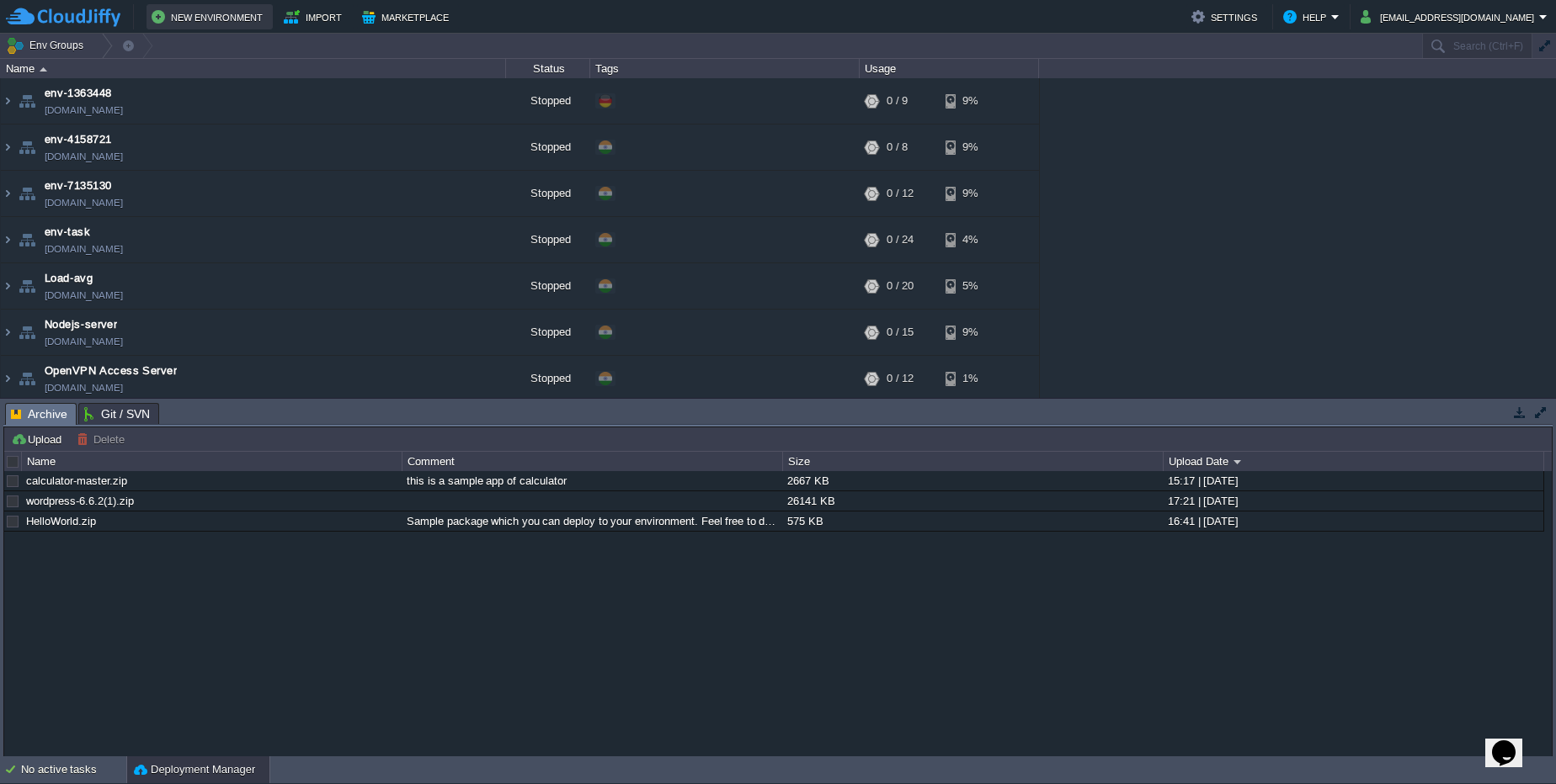
click at [261, 16] on button "New Environment" at bounding box center [209, 16] width 116 height 20
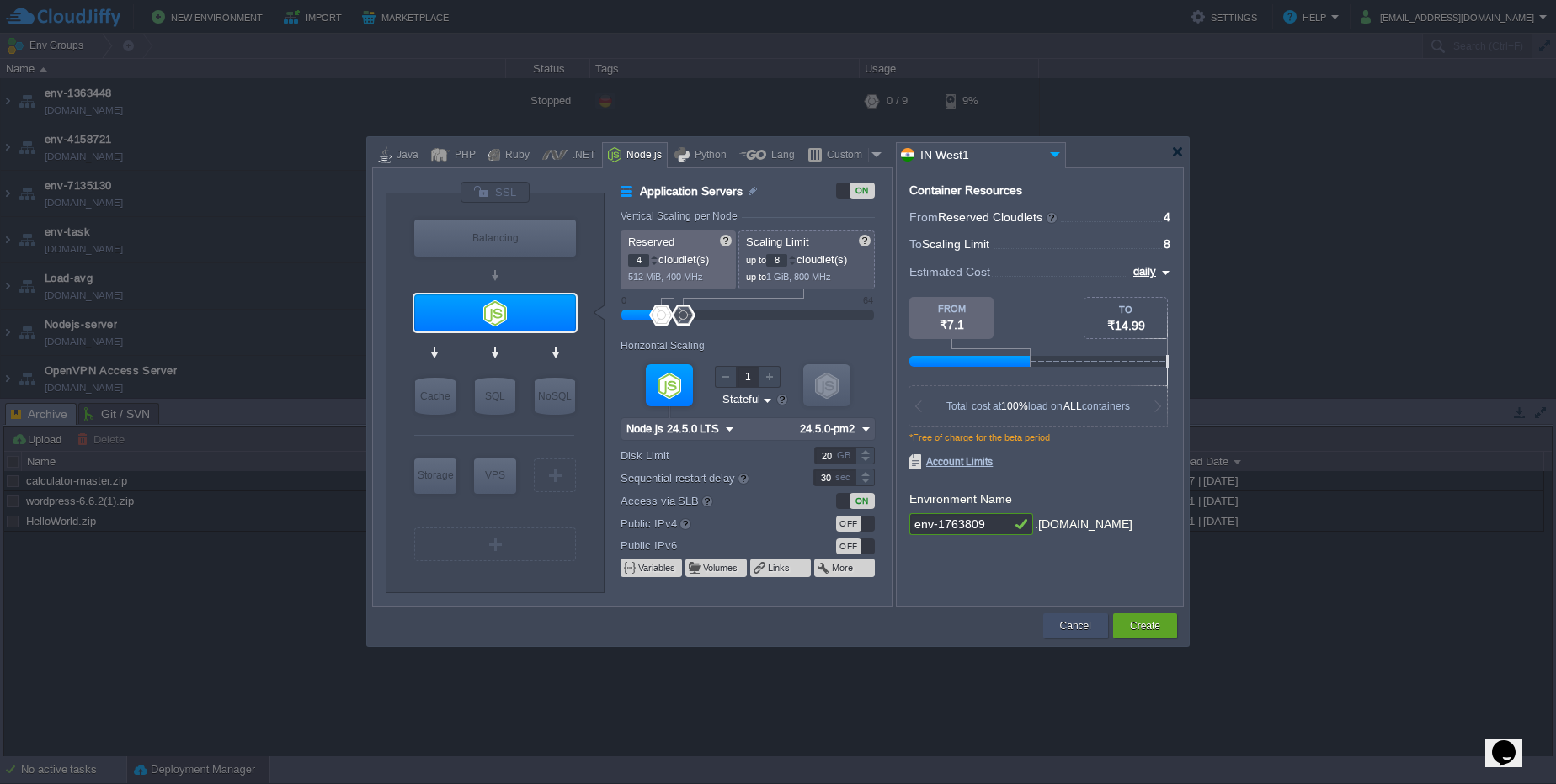
click at [1073, 638] on div "Cancel" at bounding box center [1075, 626] width 39 height 25
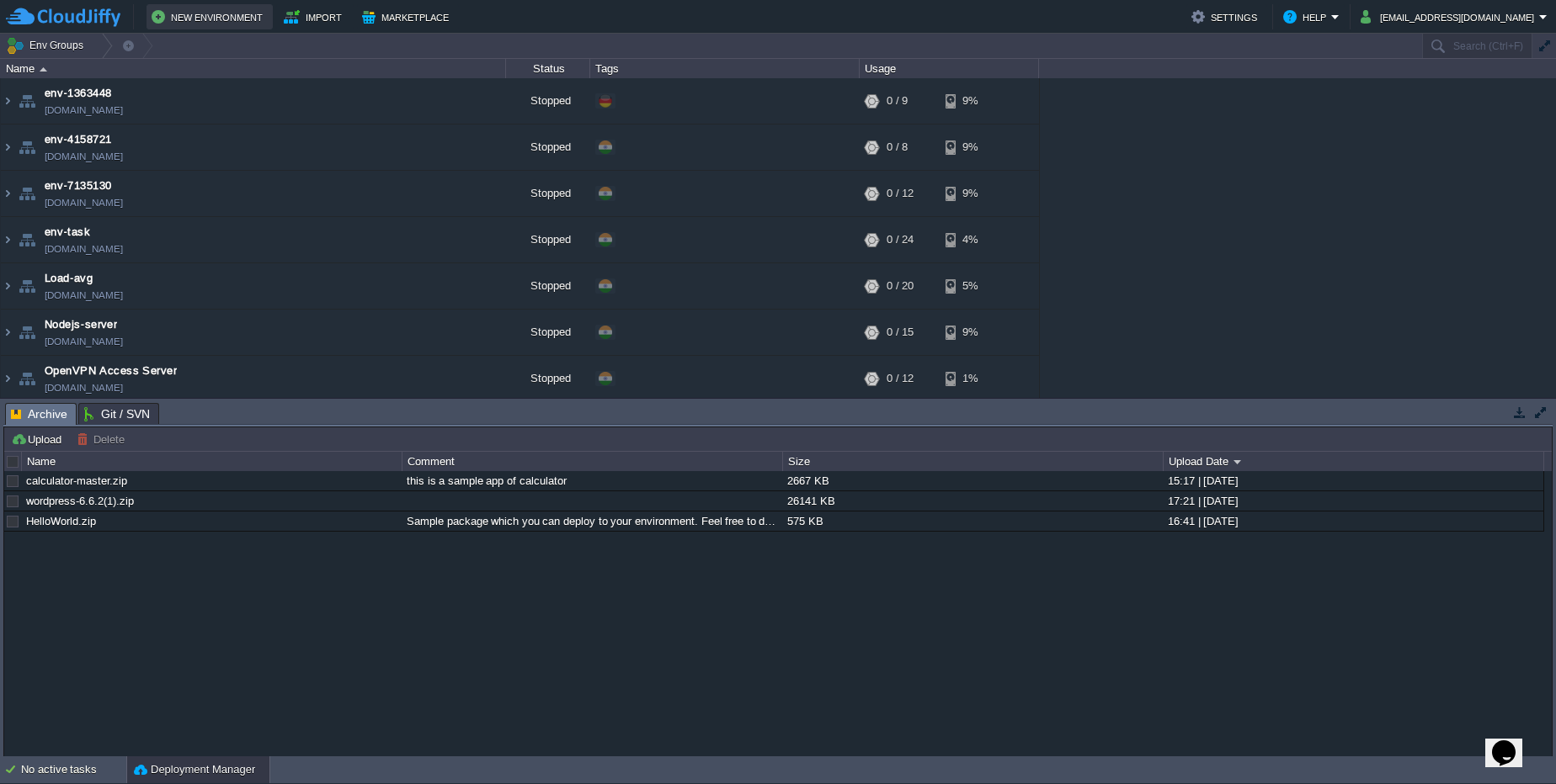
click at [223, 18] on button "New Environment" at bounding box center [209, 16] width 116 height 20
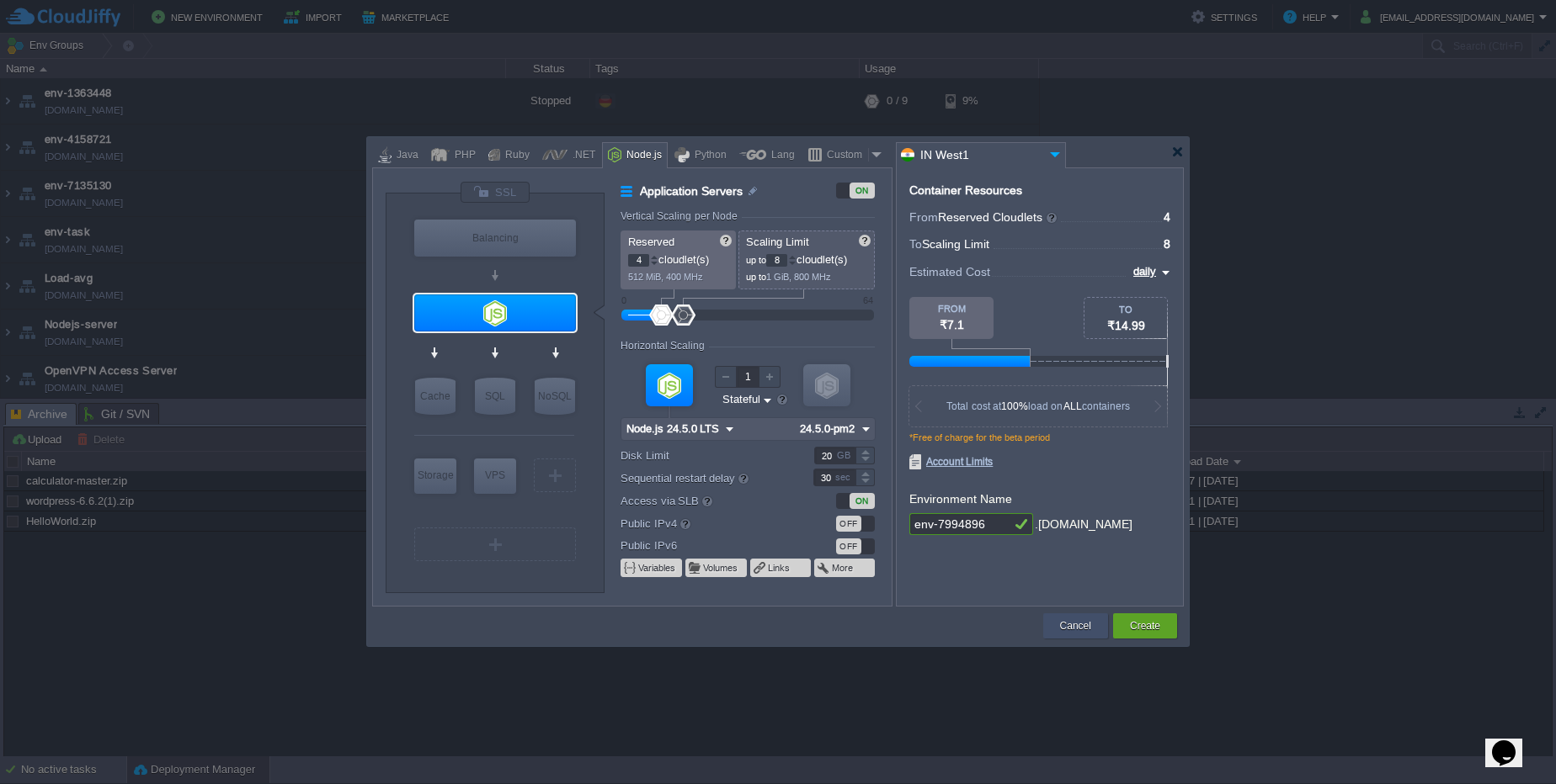
click at [1089, 624] on button "Cancel" at bounding box center [1075, 627] width 31 height 17
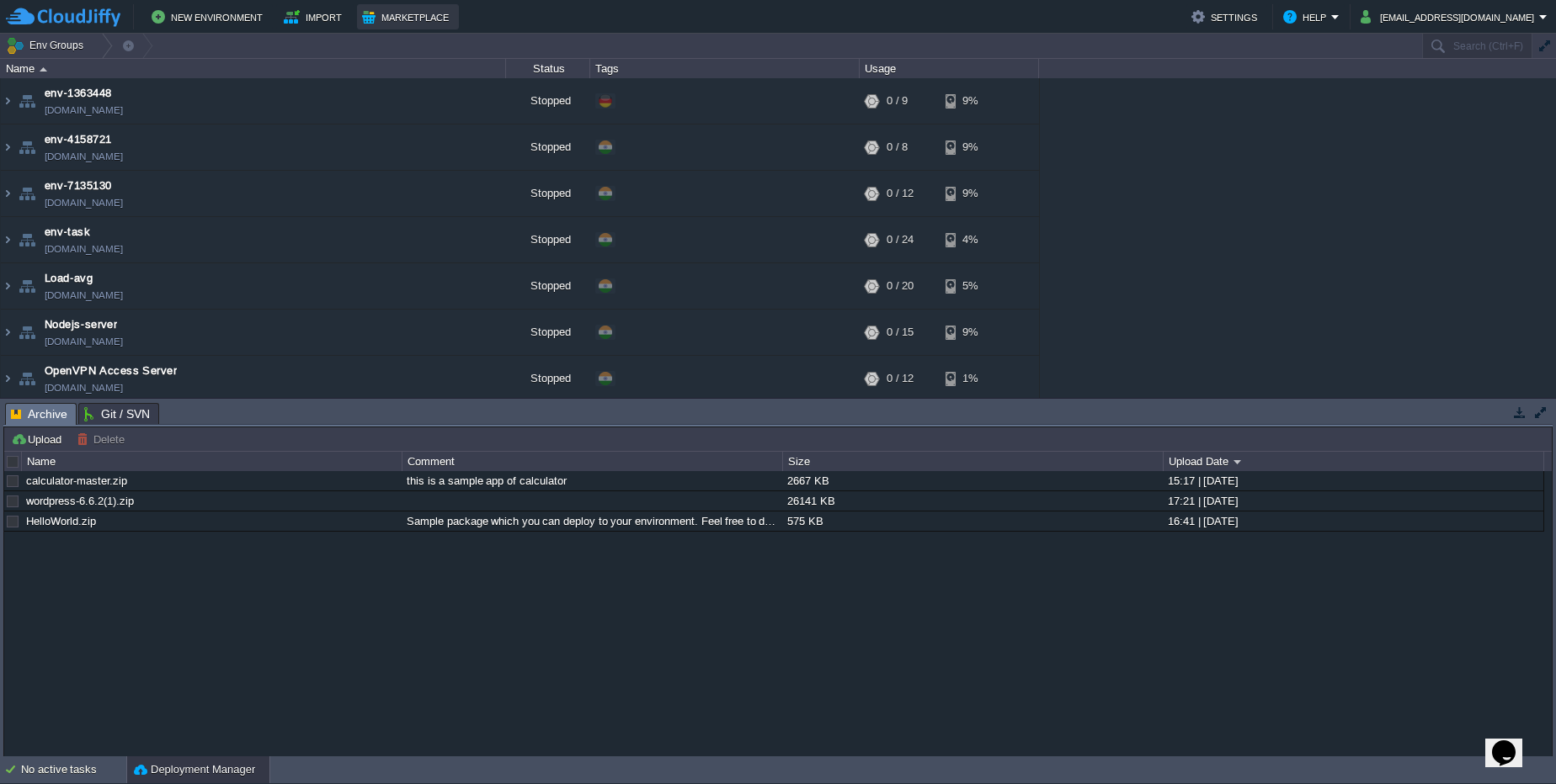
click at [427, 13] on button "Marketplace" at bounding box center [408, 16] width 92 height 20
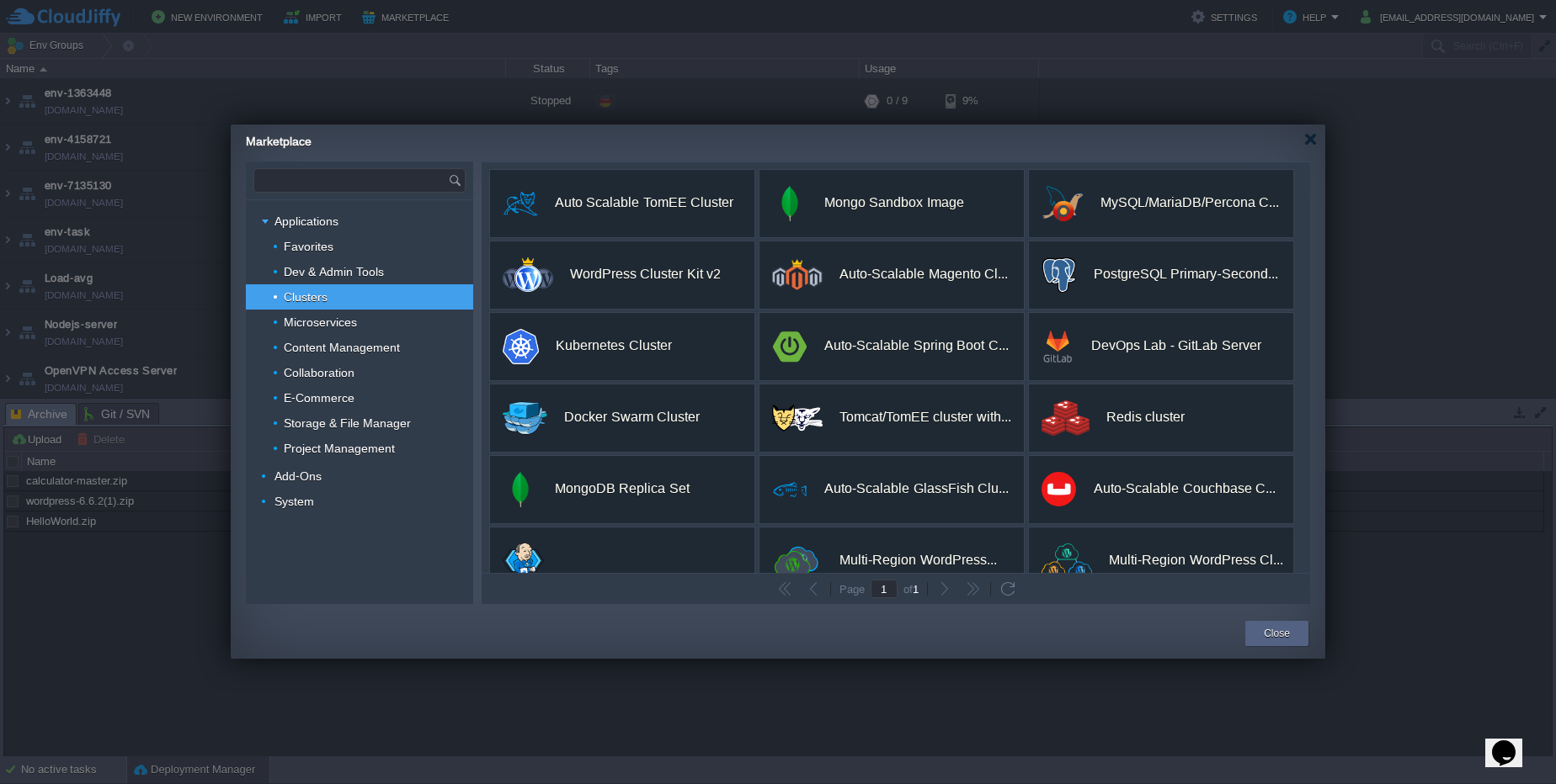
click at [419, 175] on input "text" at bounding box center [351, 180] width 194 height 23
click at [336, 226] on div "Laravel" at bounding box center [359, 226] width 210 height 22
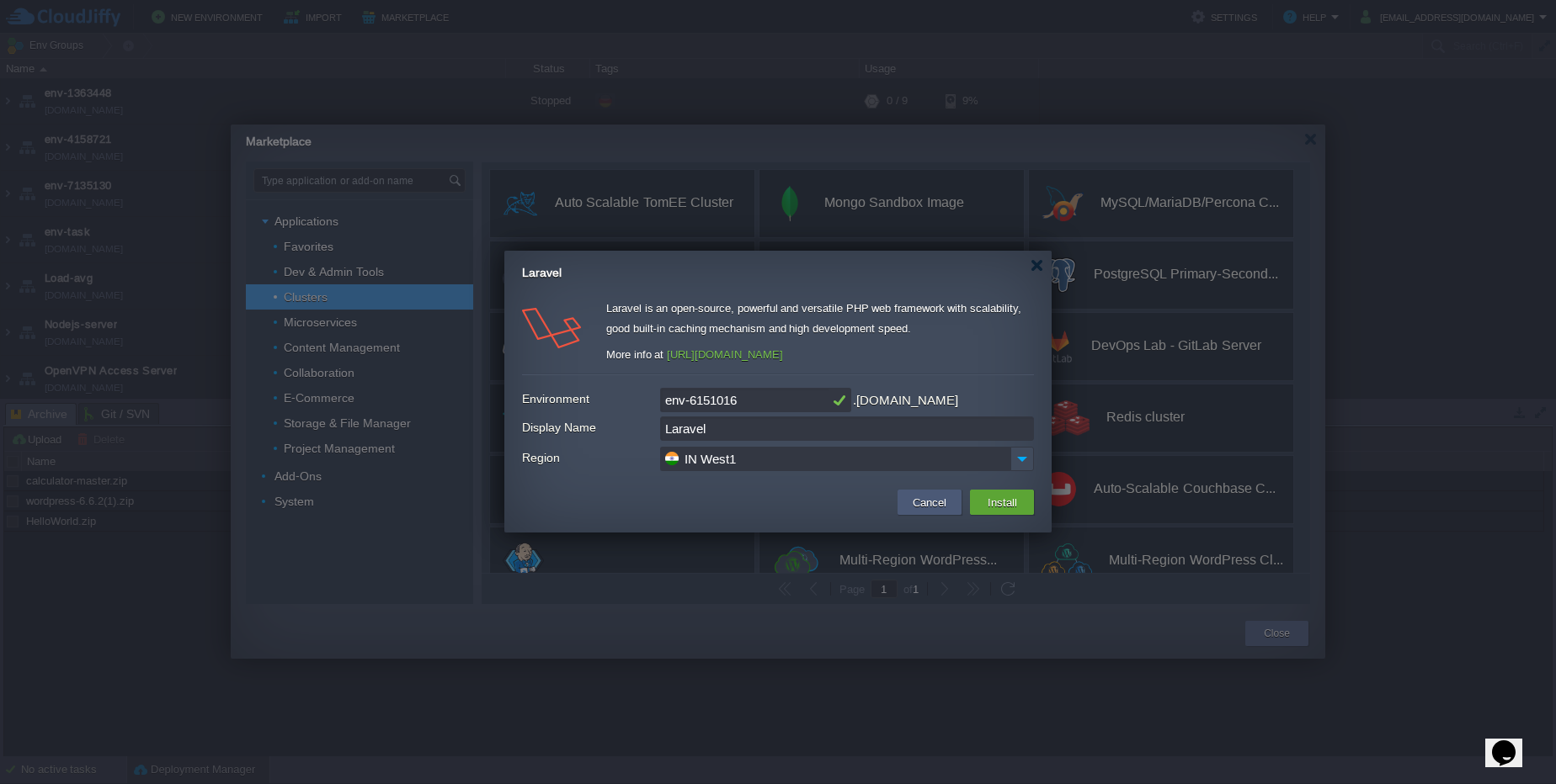
click at [954, 498] on td "Cancel" at bounding box center [929, 502] width 64 height 25
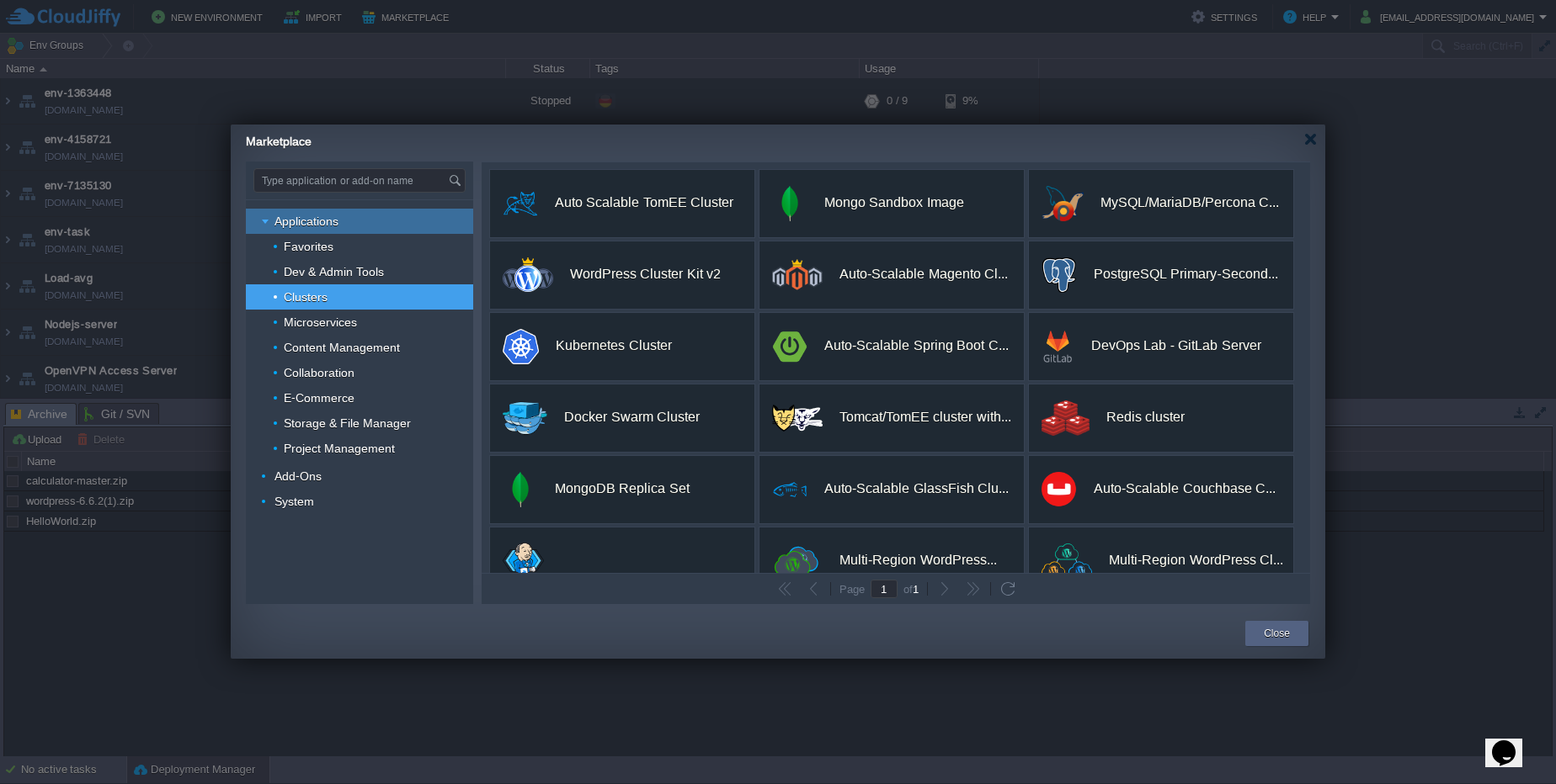
click at [355, 222] on div "Applications" at bounding box center [359, 222] width 227 height 25
type input "Type application or add-on name"
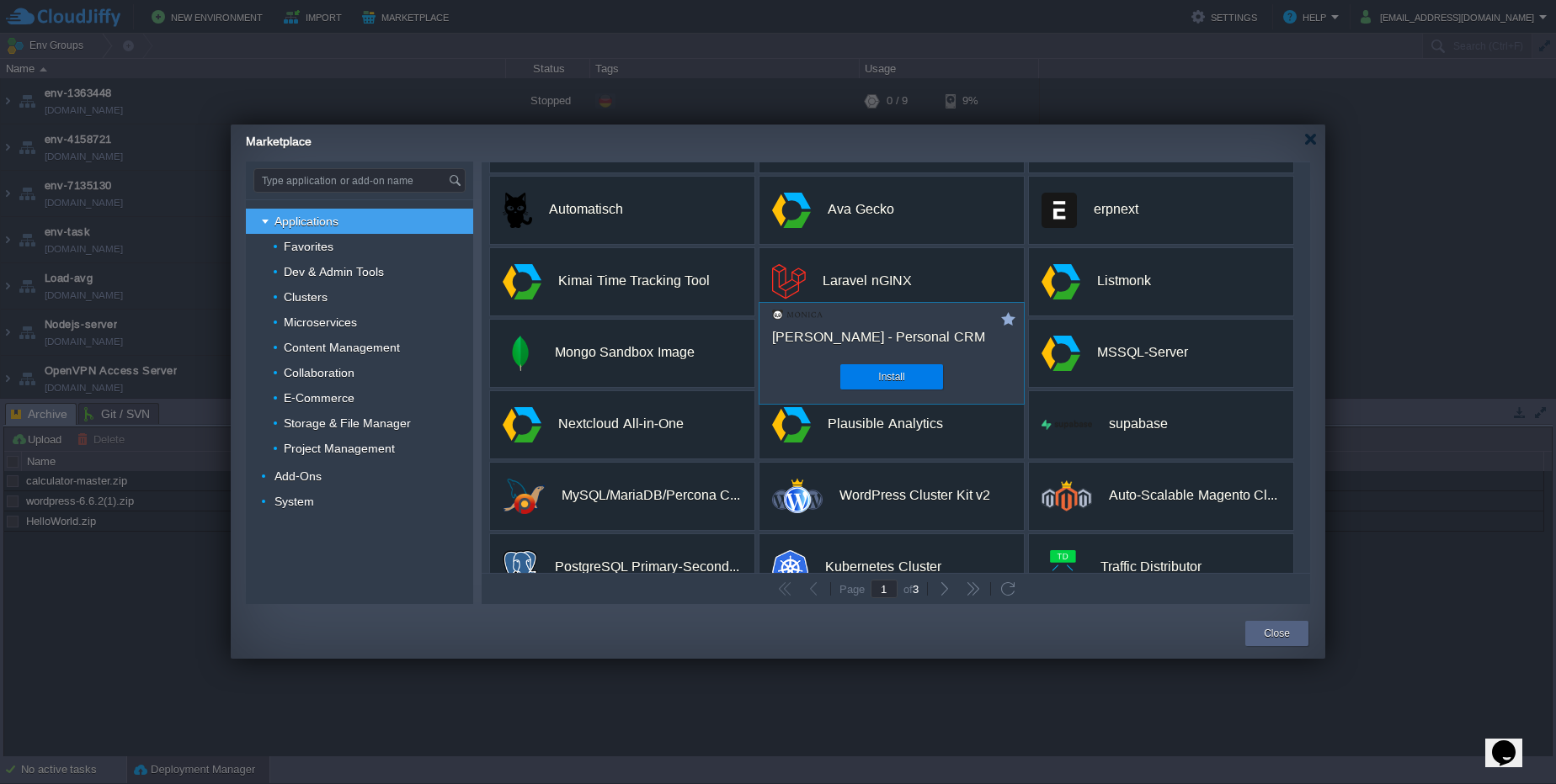
scroll to position [80, 0]
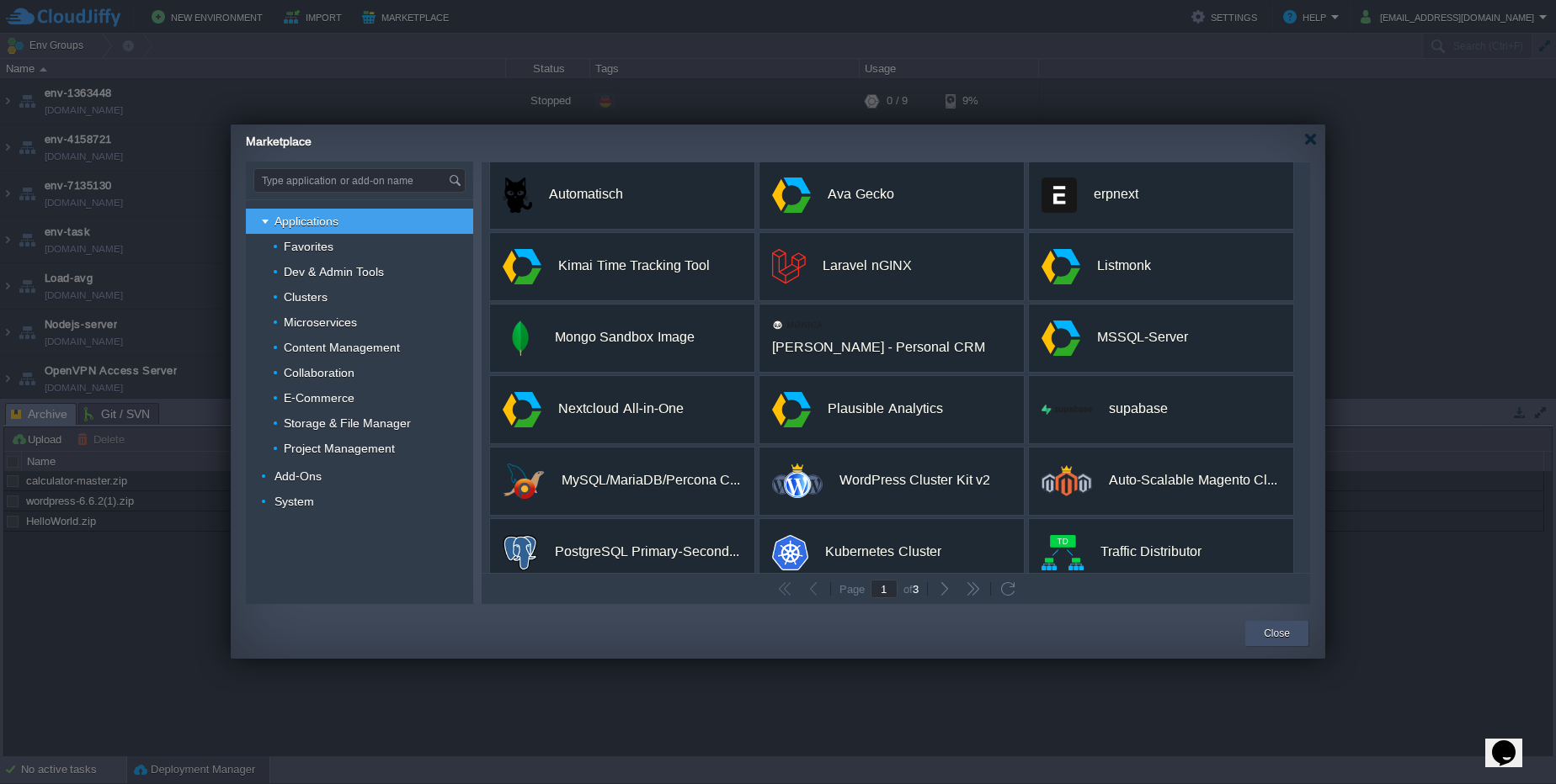
click at [1257, 643] on div "Close" at bounding box center [1277, 633] width 63 height 25
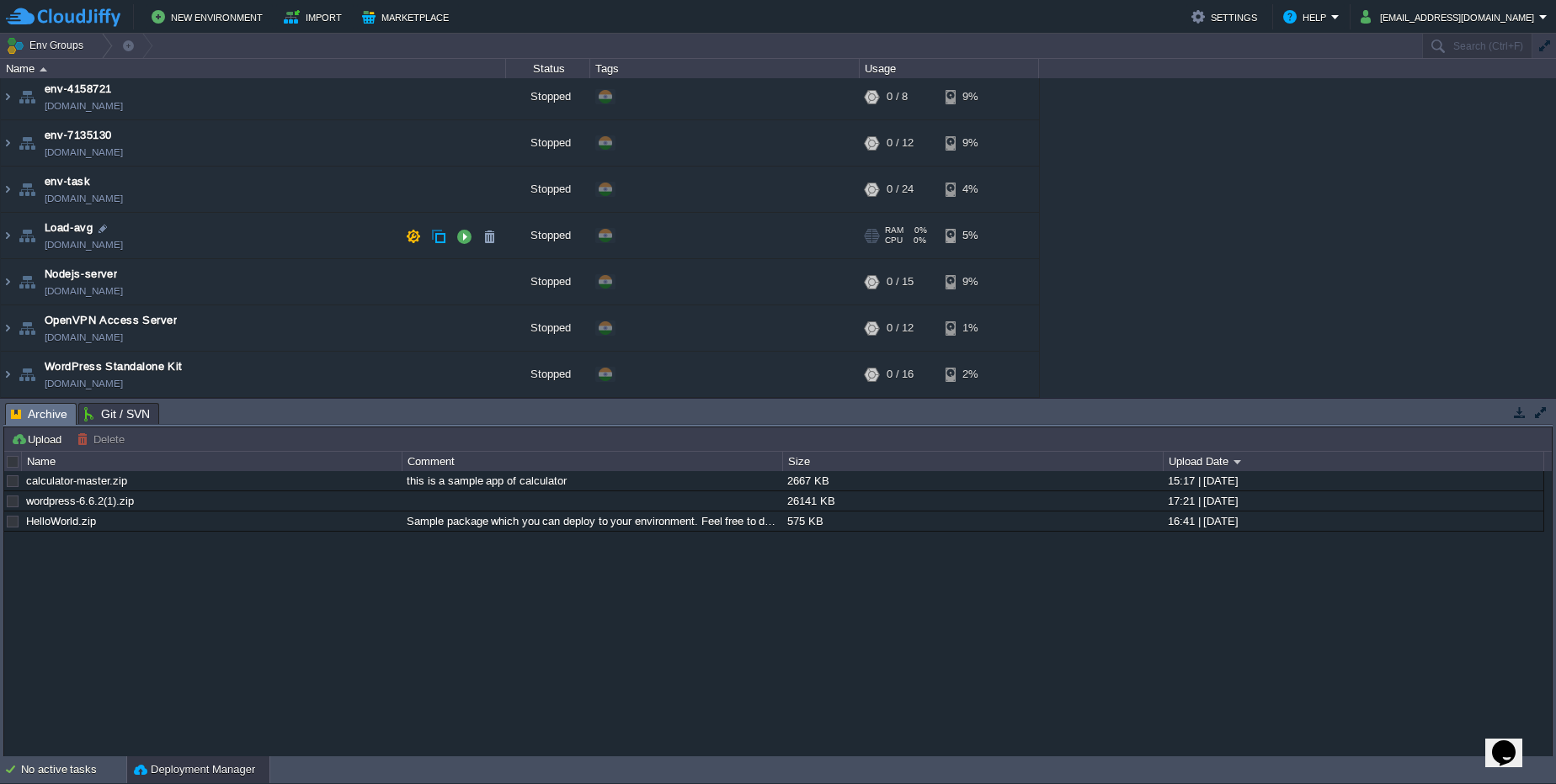
scroll to position [0, 0]
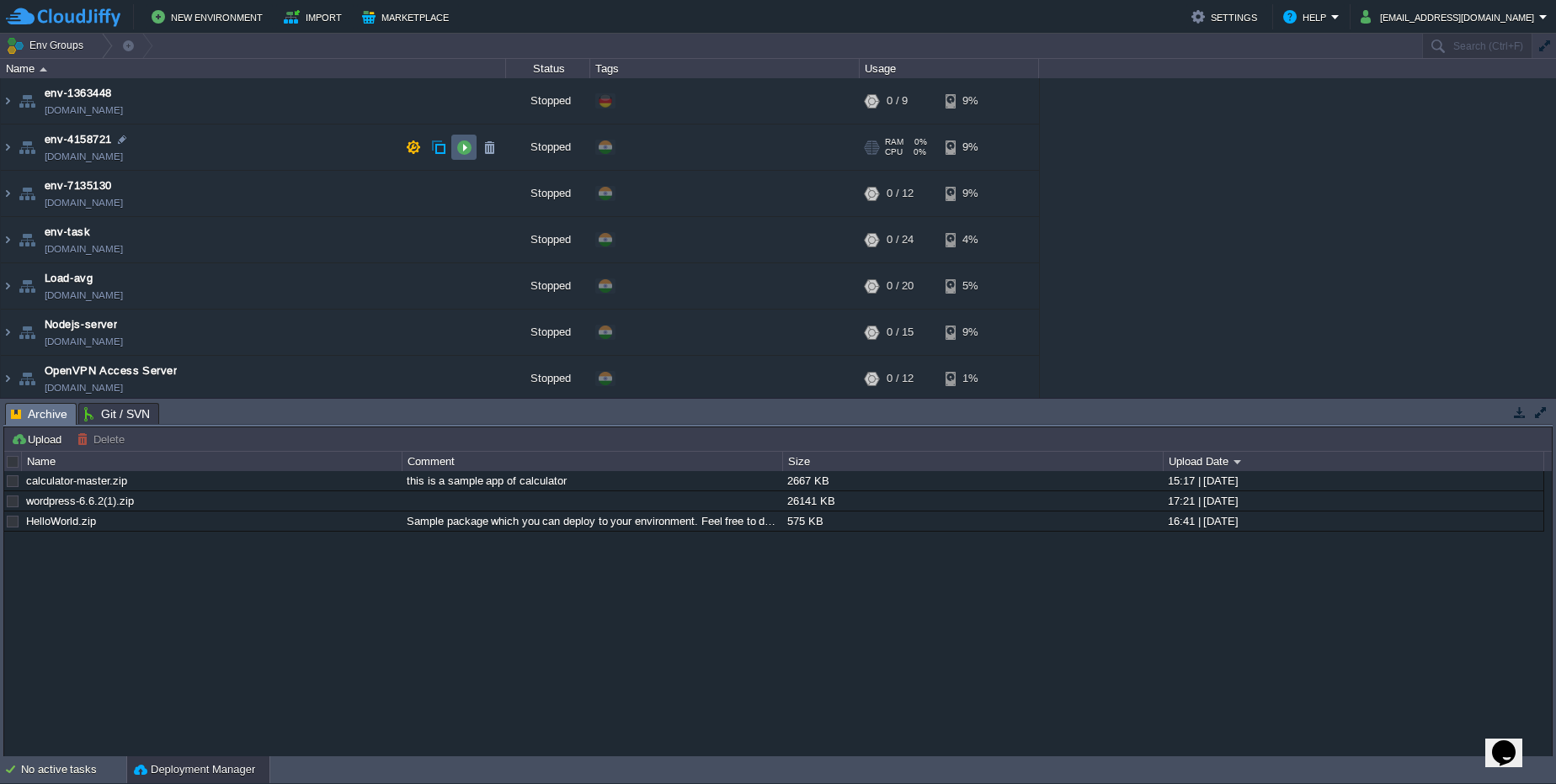
click at [460, 149] on button "button" at bounding box center [464, 148] width 15 height 15
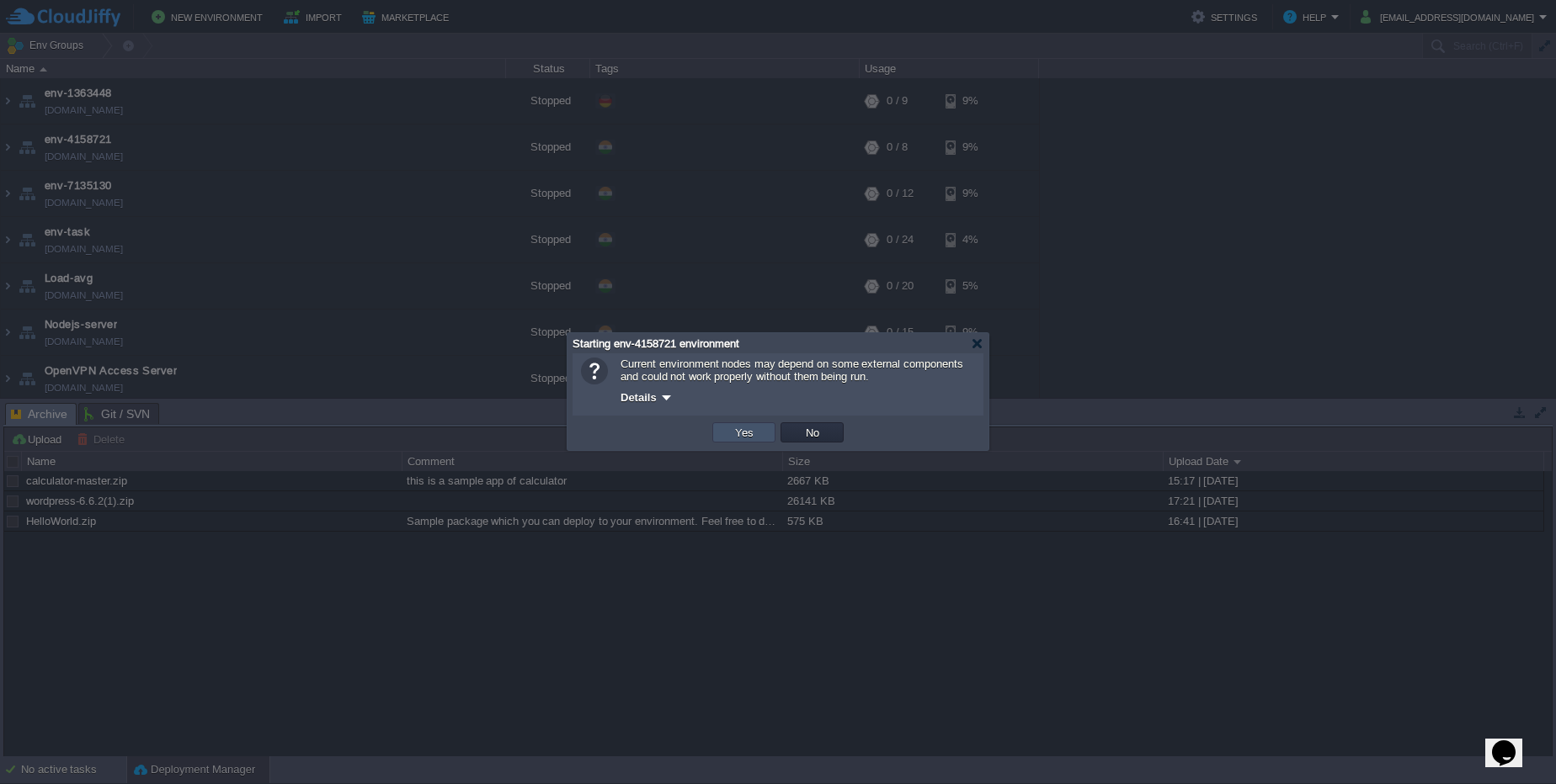
click at [740, 437] on button "Yes" at bounding box center [744, 433] width 29 height 15
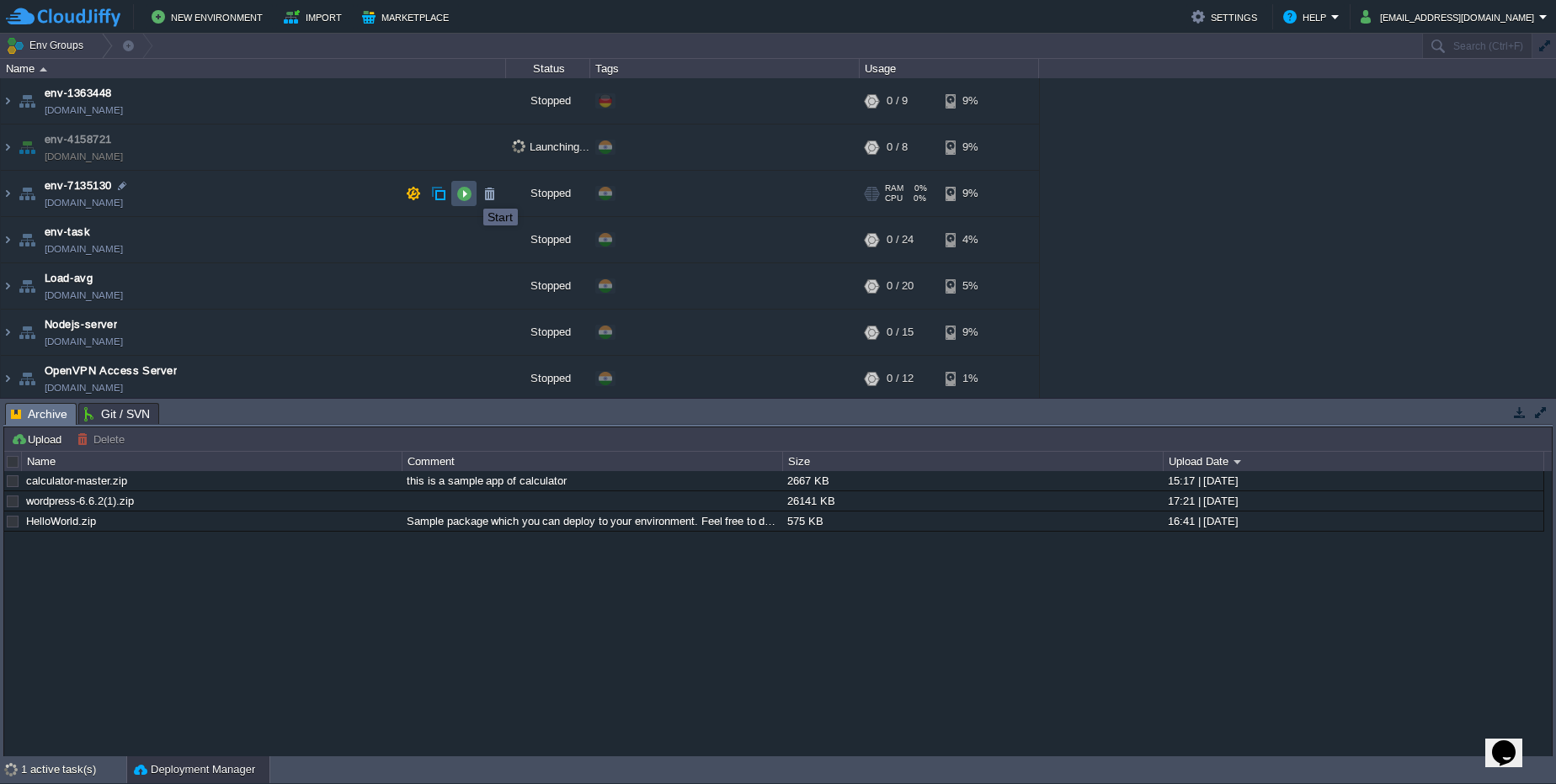
click at [470, 194] on button "button" at bounding box center [464, 194] width 15 height 15
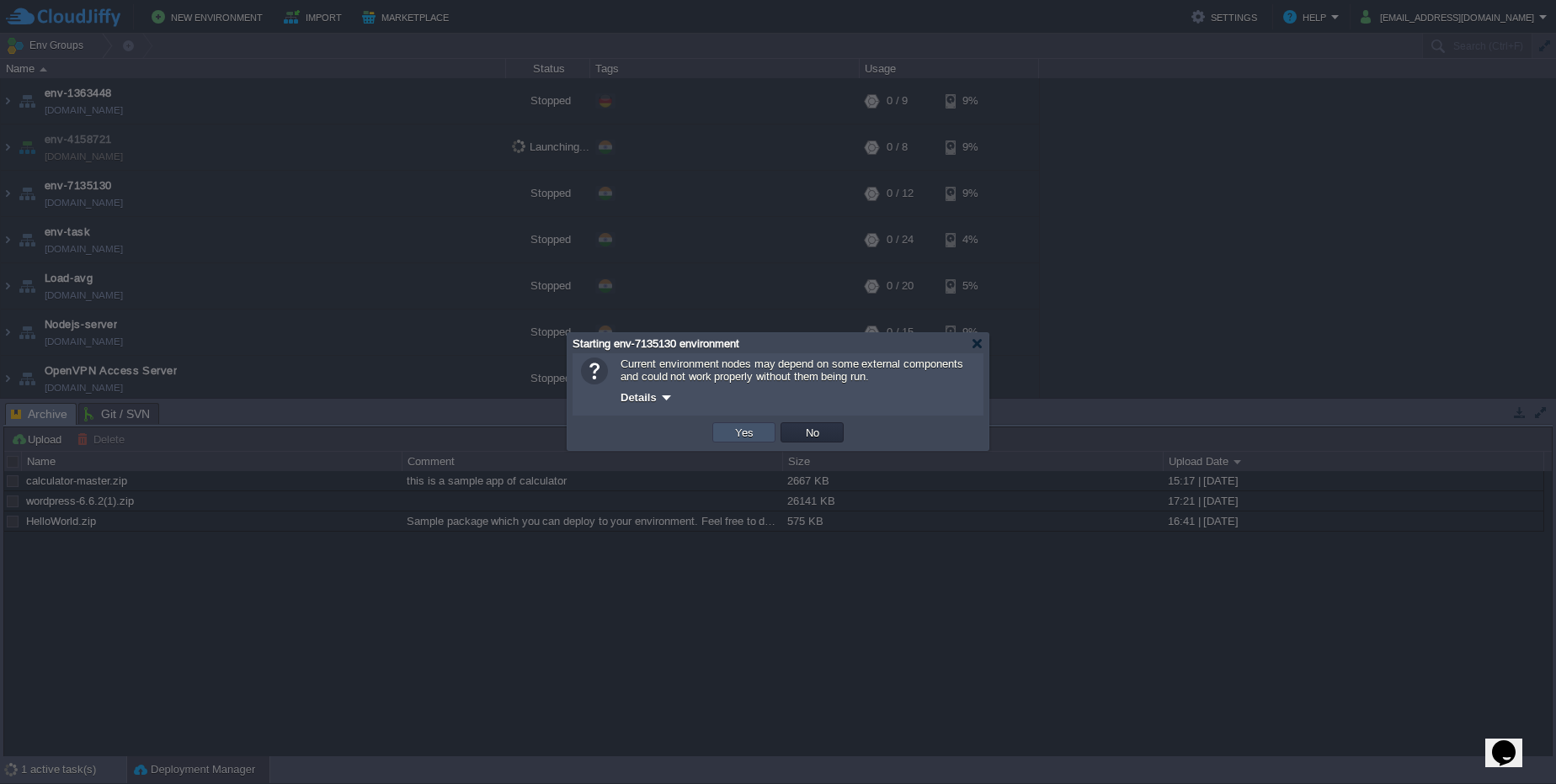
click at [742, 440] on button "Yes" at bounding box center [744, 433] width 29 height 15
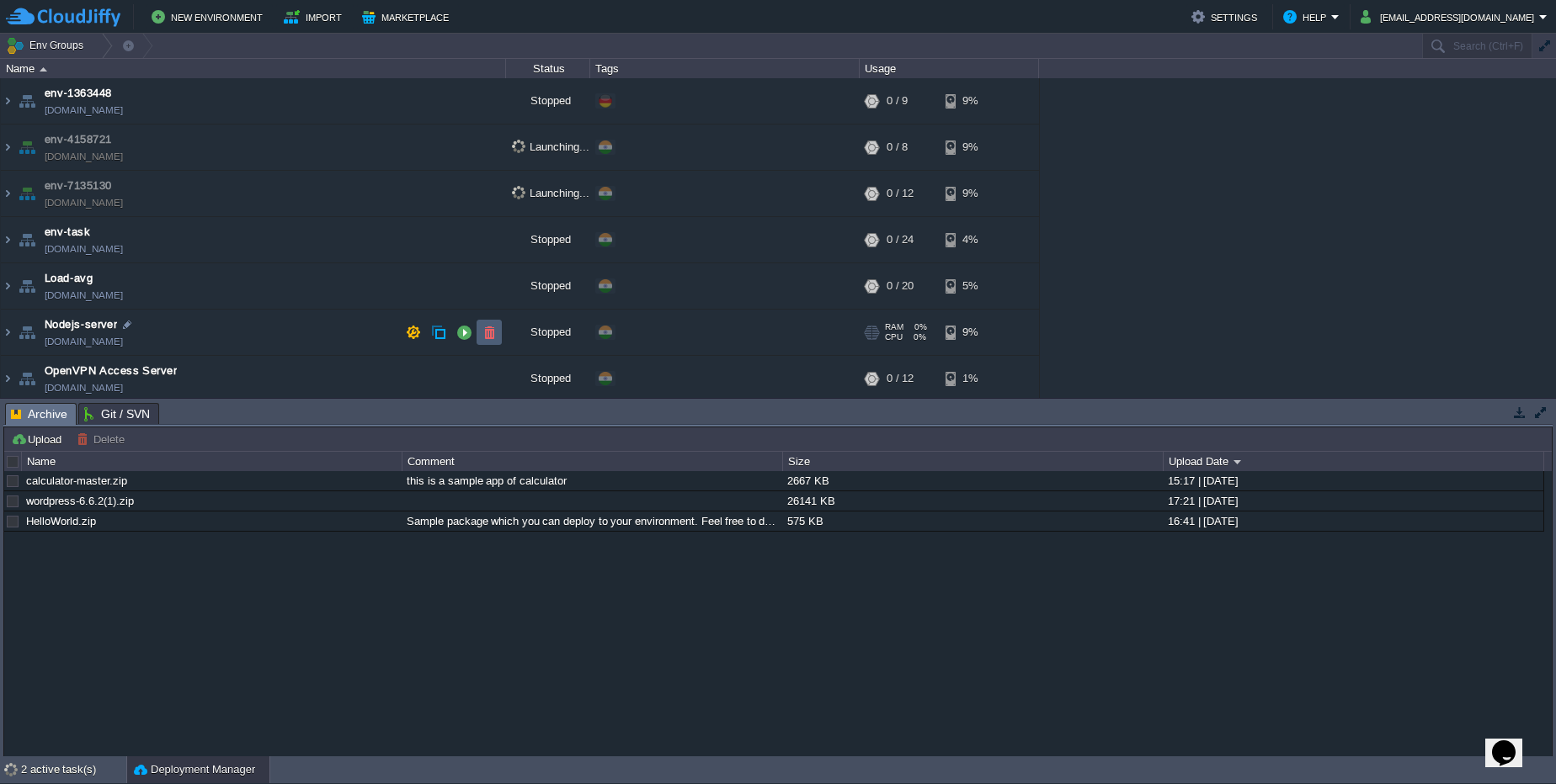
scroll to position [51, 0]
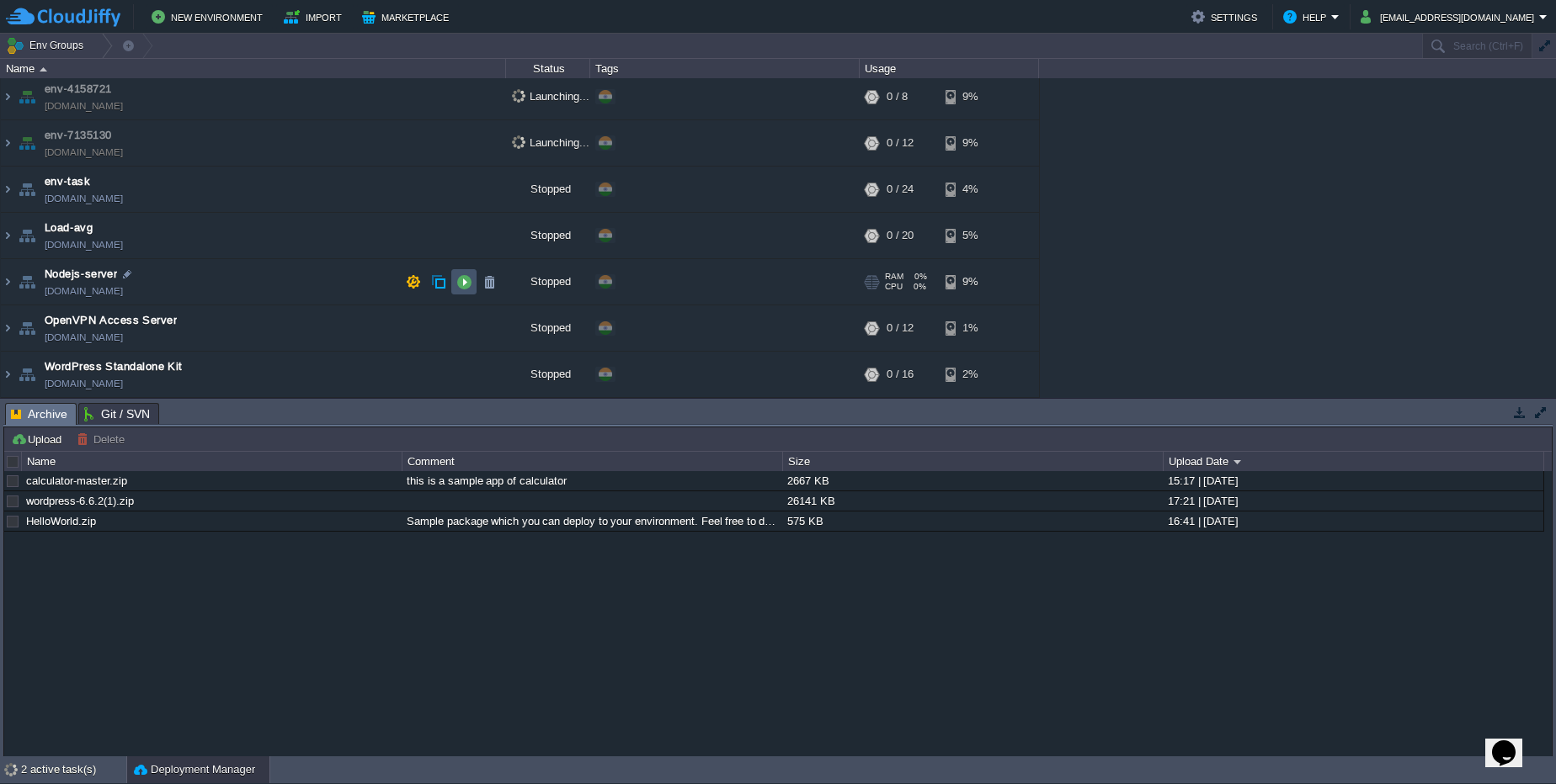
click at [457, 283] on button "button" at bounding box center [464, 282] width 15 height 15
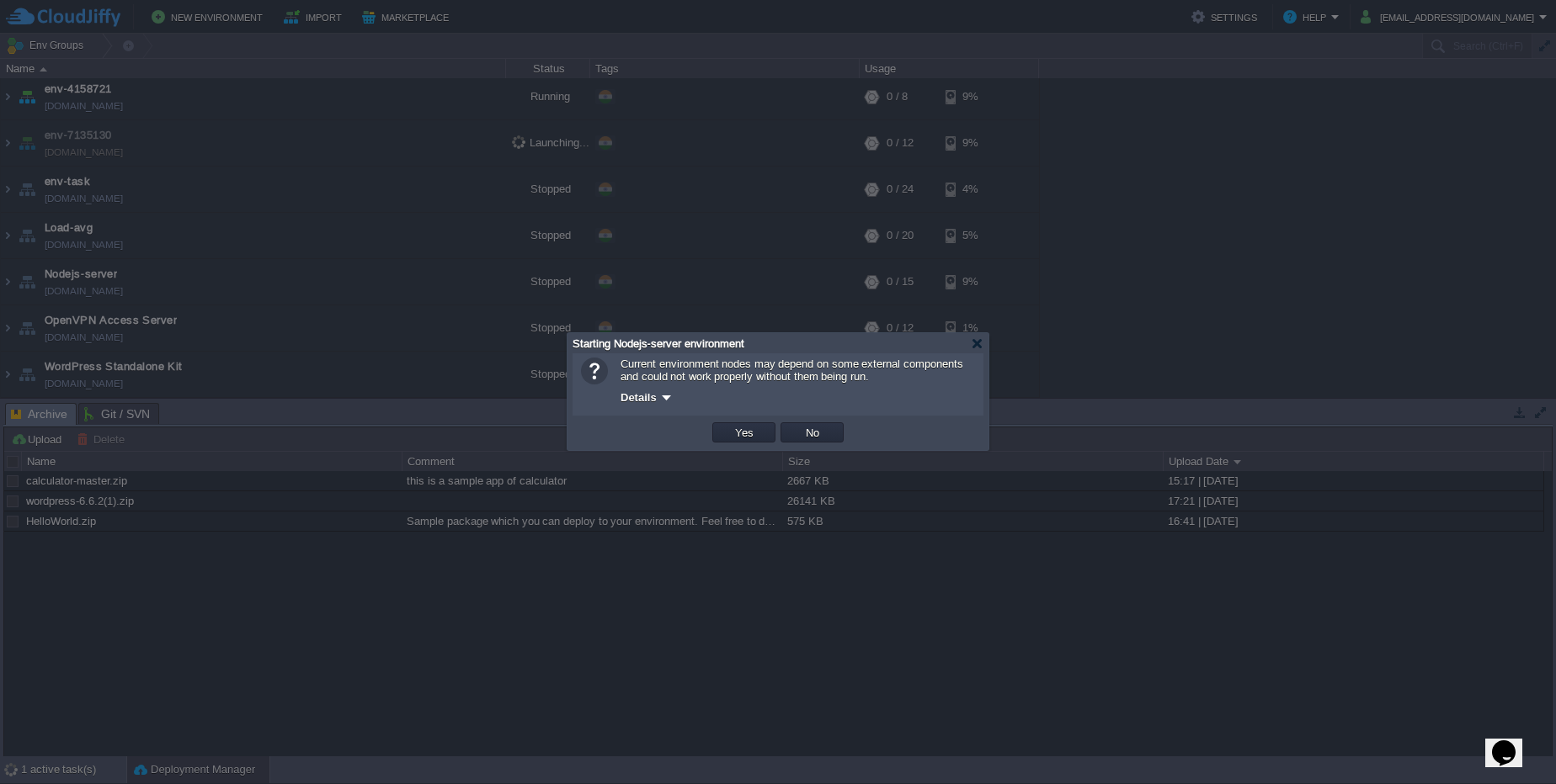
click at [730, 425] on button "Yes" at bounding box center [744, 433] width 29 height 15
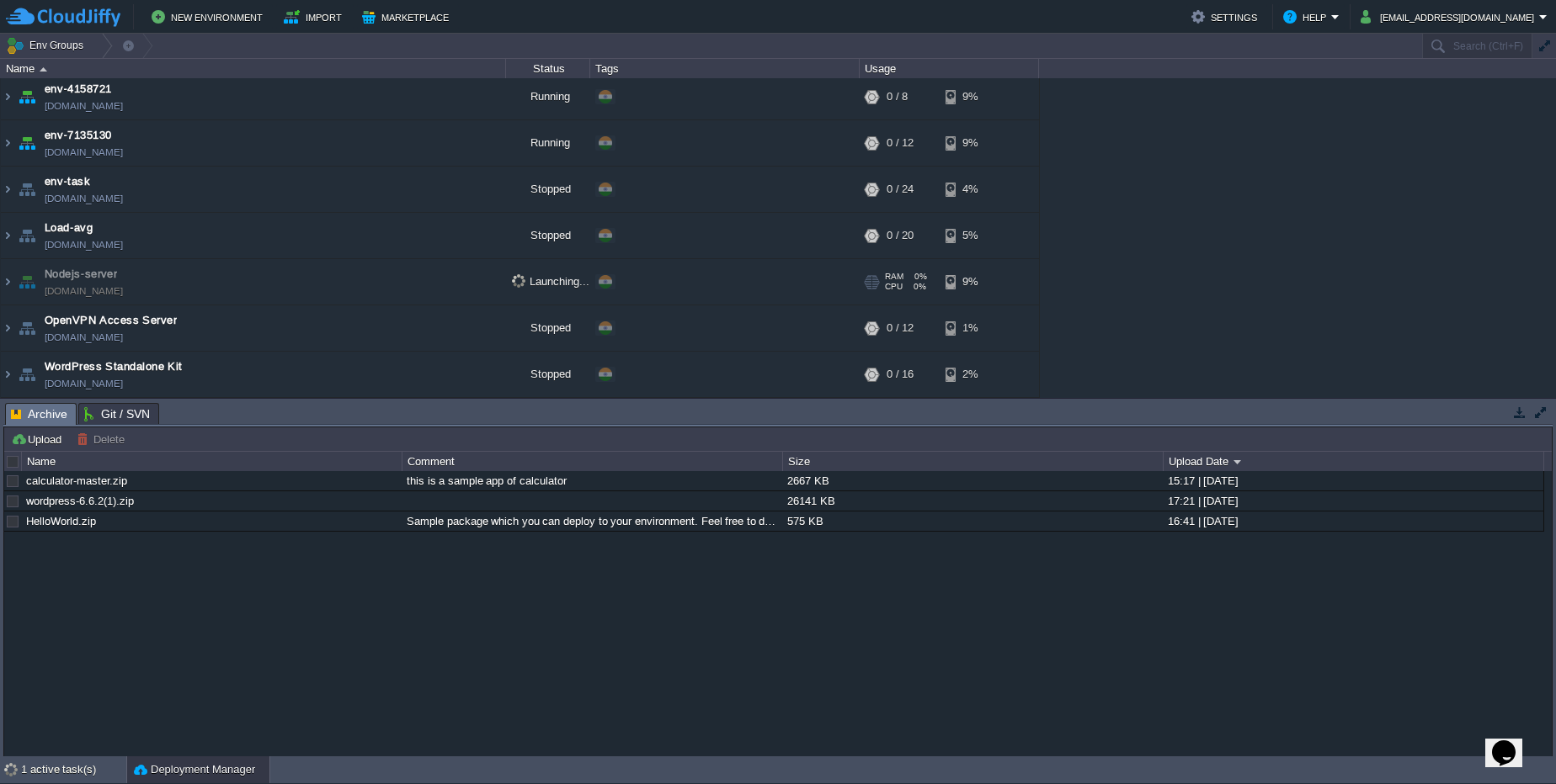
scroll to position [0, 0]
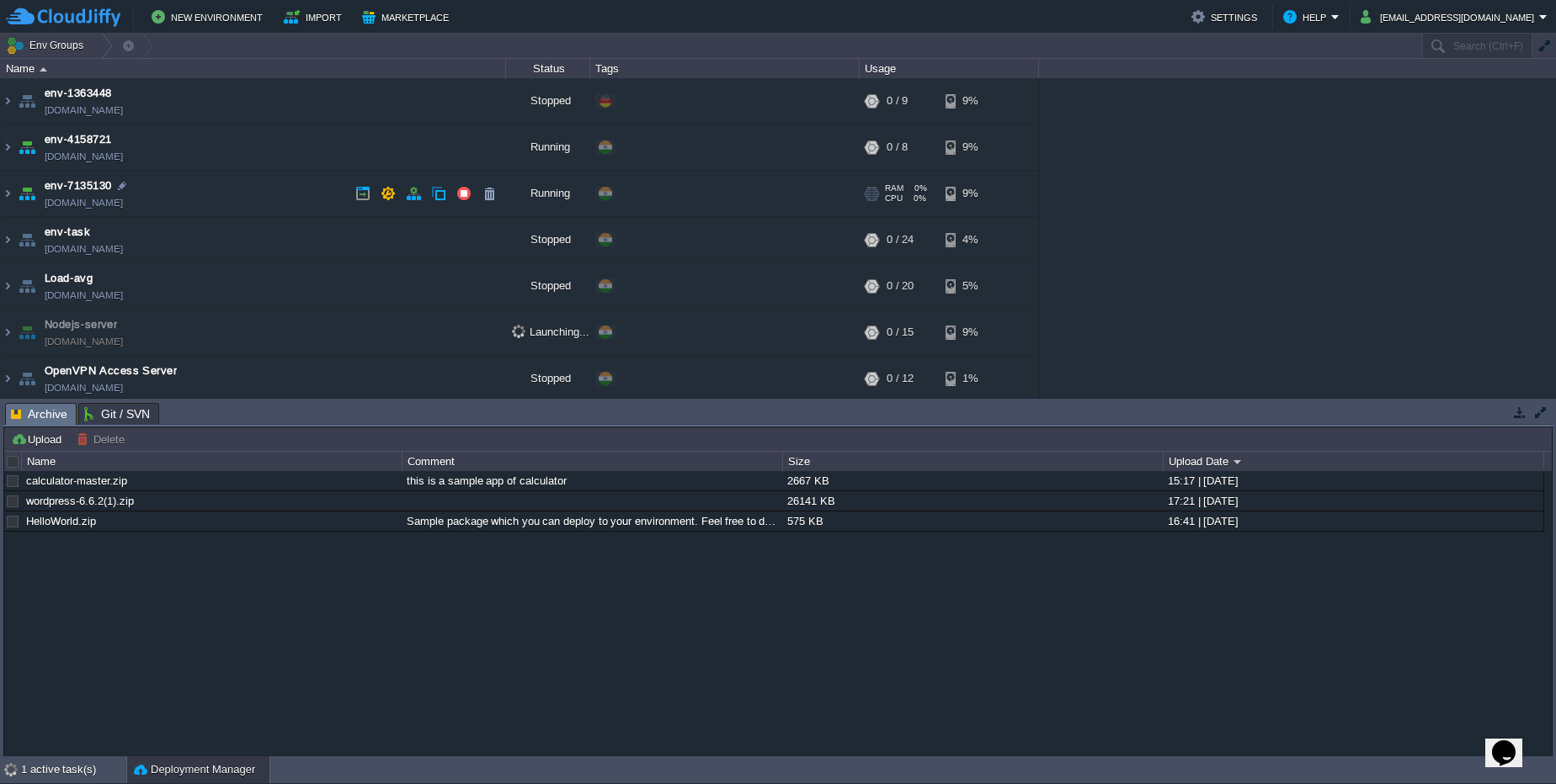
click at [123, 199] on link "[DOMAIN_NAME]" at bounding box center [84, 203] width 79 height 17
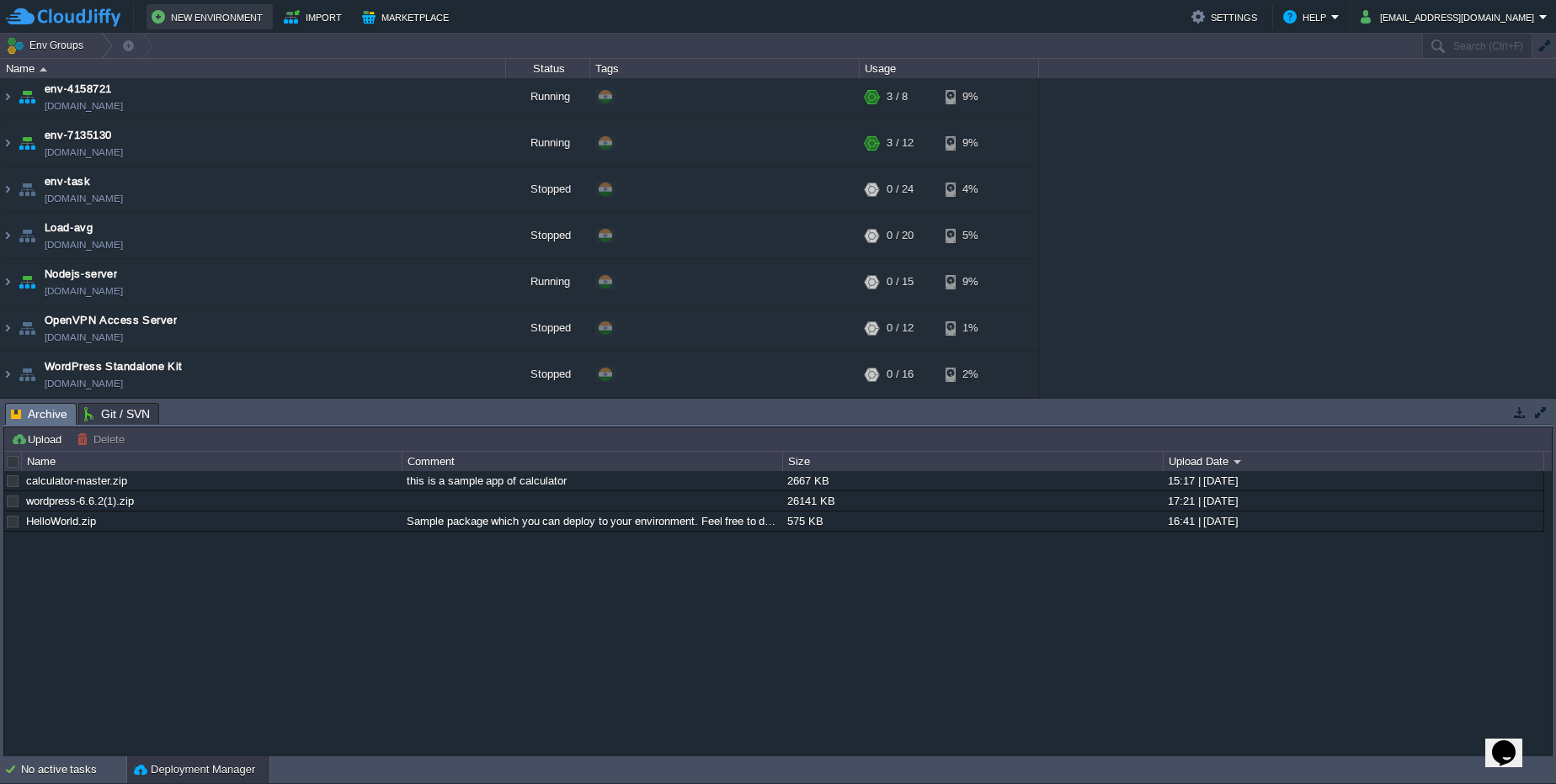
click at [229, 11] on button "New Environment" at bounding box center [209, 16] width 116 height 20
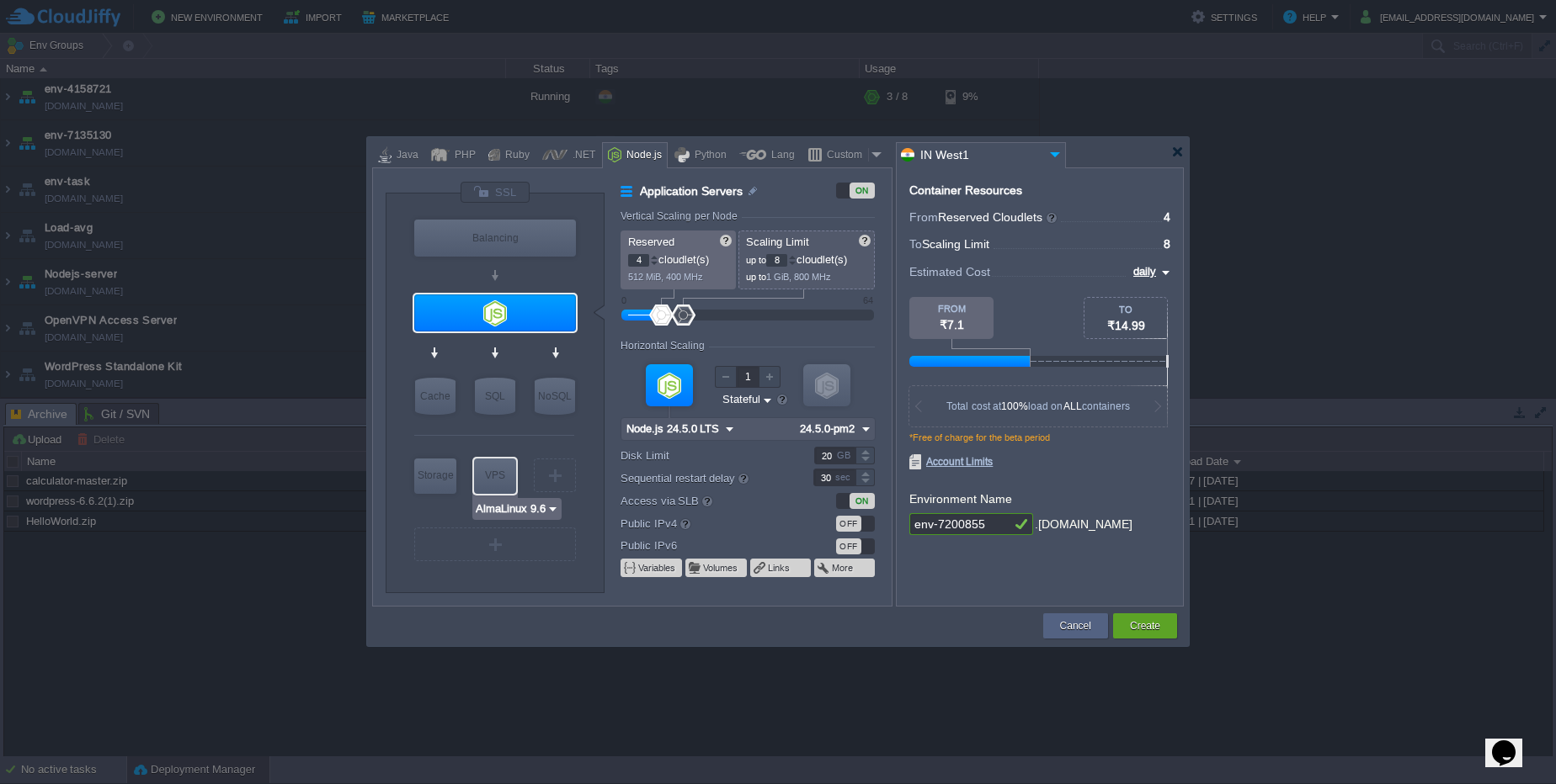
type input "MariaDB 11.8.2"
click at [1086, 630] on button "Cancel" at bounding box center [1075, 627] width 31 height 17
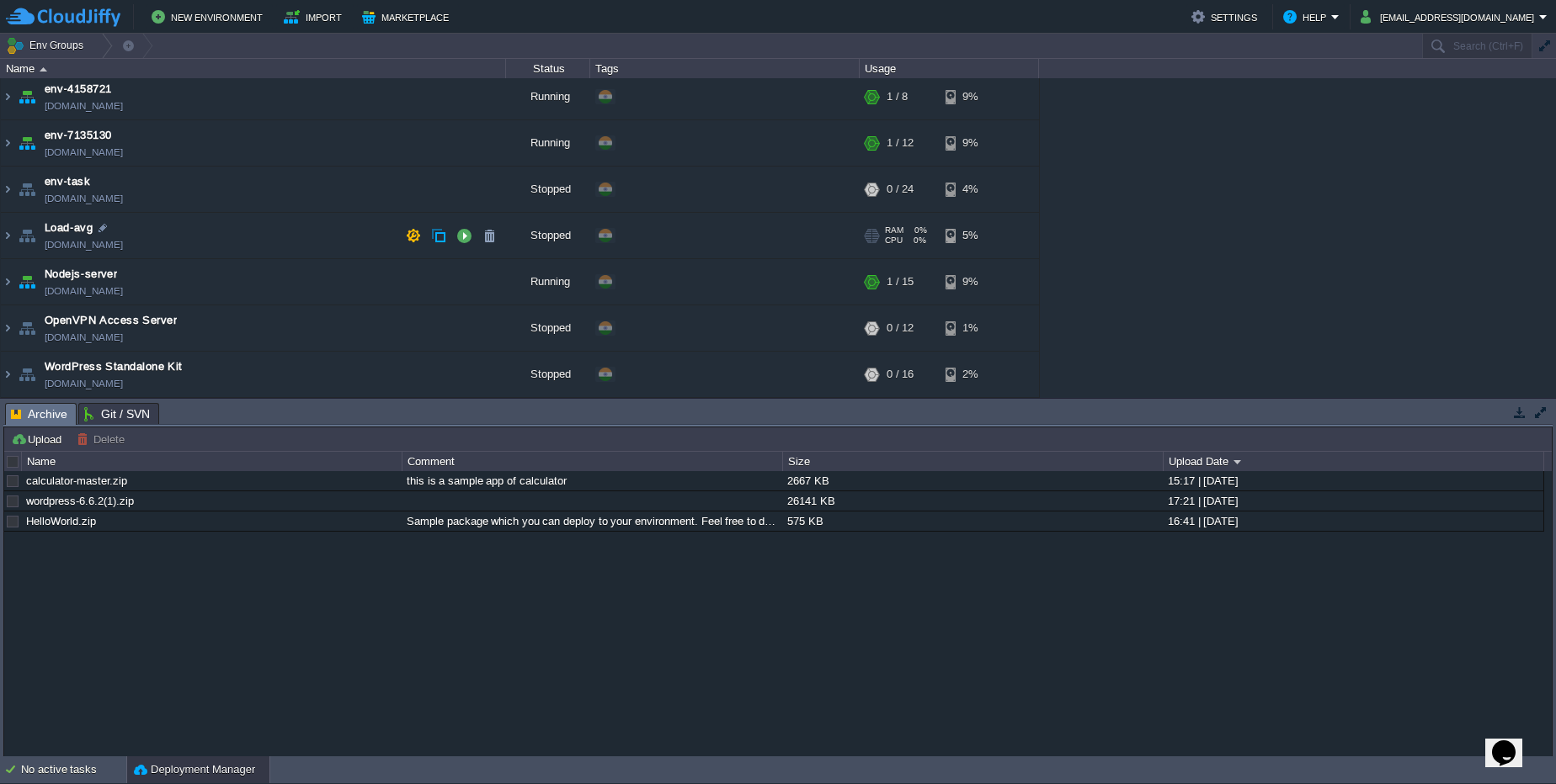
drag, startPoint x: 806, startPoint y: 224, endPoint x: 888, endPoint y: 646, distance: 429.9
click at [888, 646] on div "Env Groups Search (Ctrl+F) auto-gen Name Status Tags Usage env-1363448 [DOMAIN_…" at bounding box center [778, 394] width 1556 height 723
click at [3, 278] on img at bounding box center [8, 281] width 13 height 45
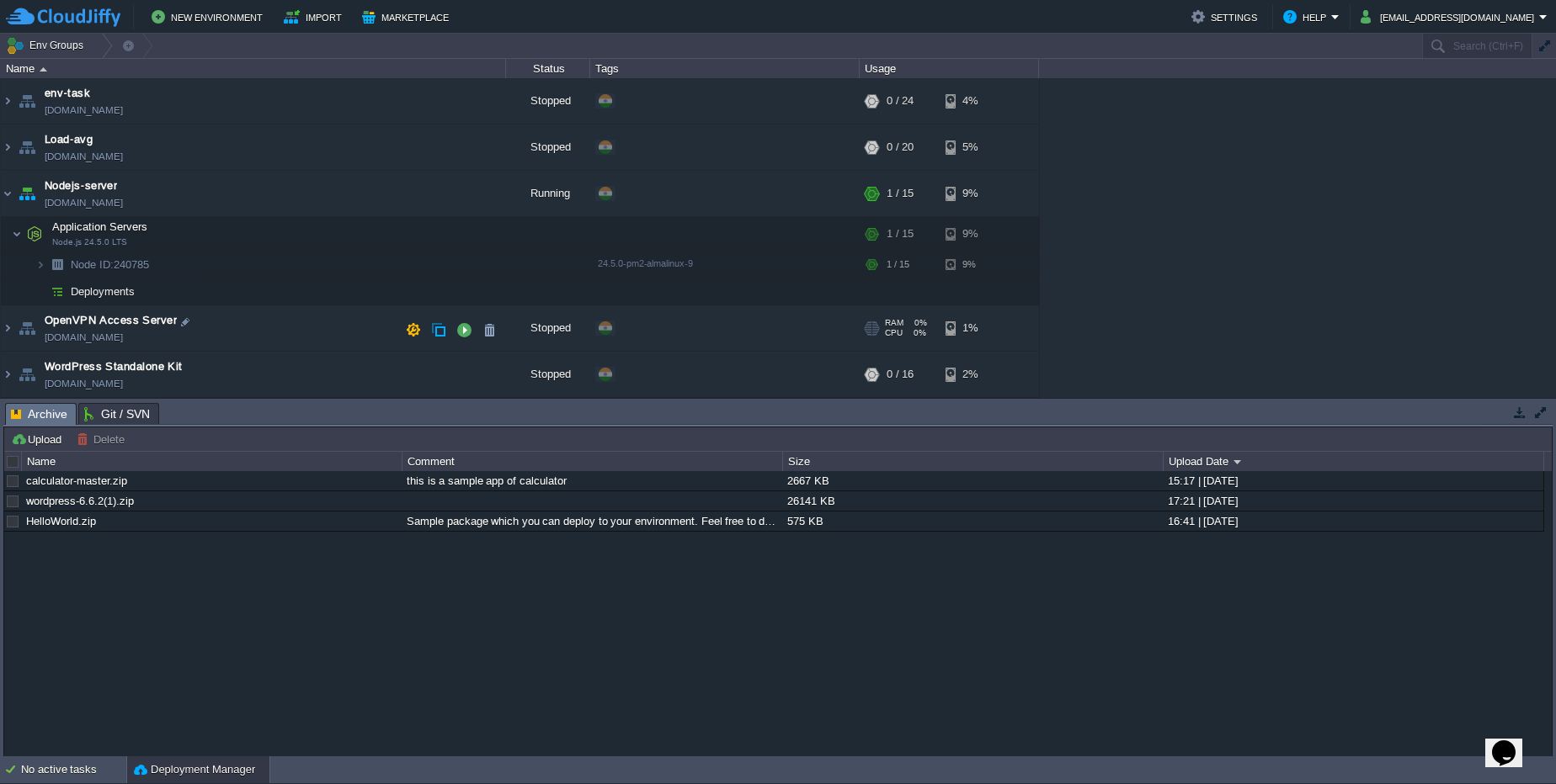
scroll to position [0, 0]
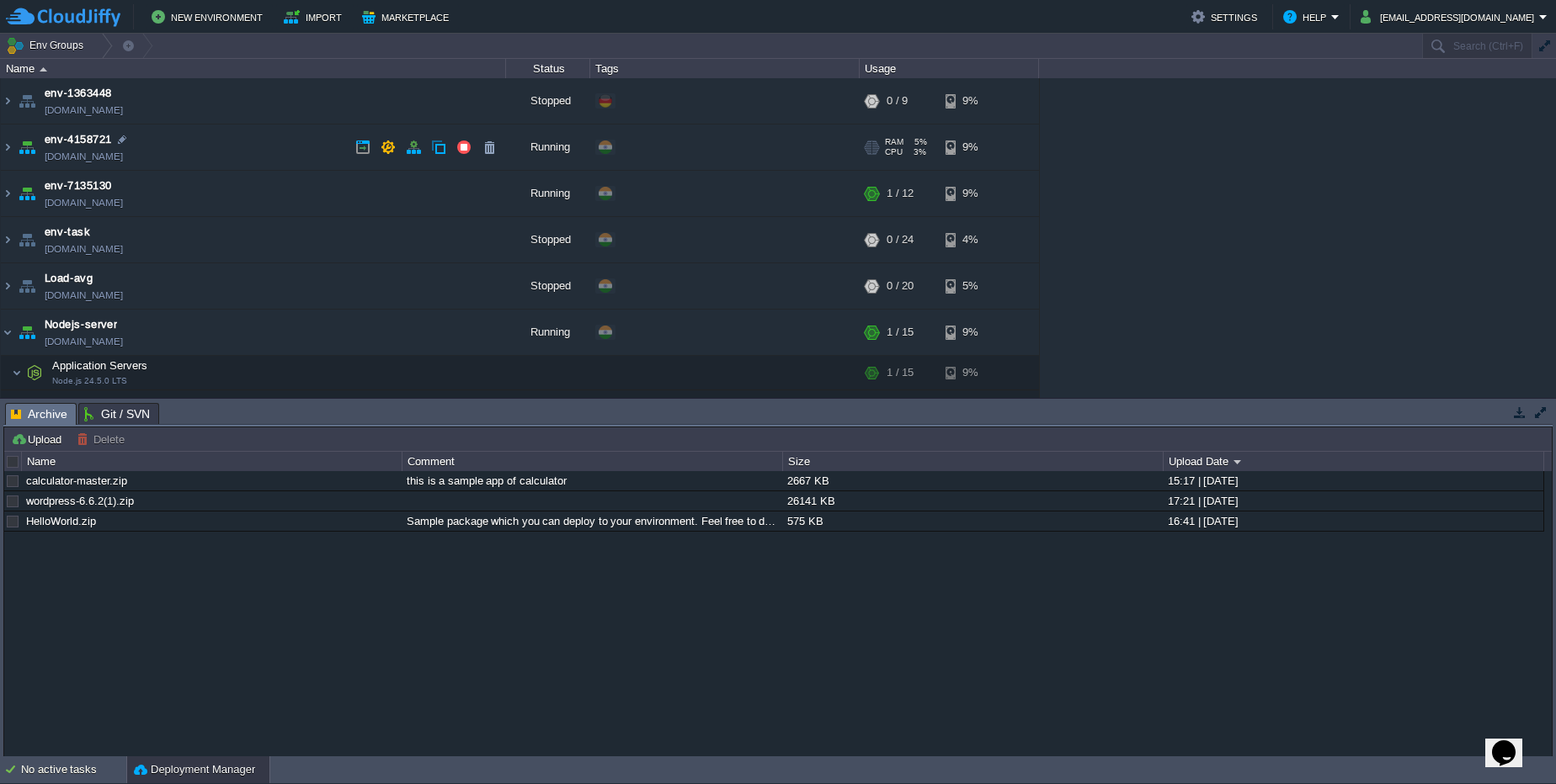
click at [111, 154] on link "[DOMAIN_NAME]" at bounding box center [84, 156] width 79 height 17
click at [93, 209] on link "[DOMAIN_NAME]" at bounding box center [84, 203] width 79 height 17
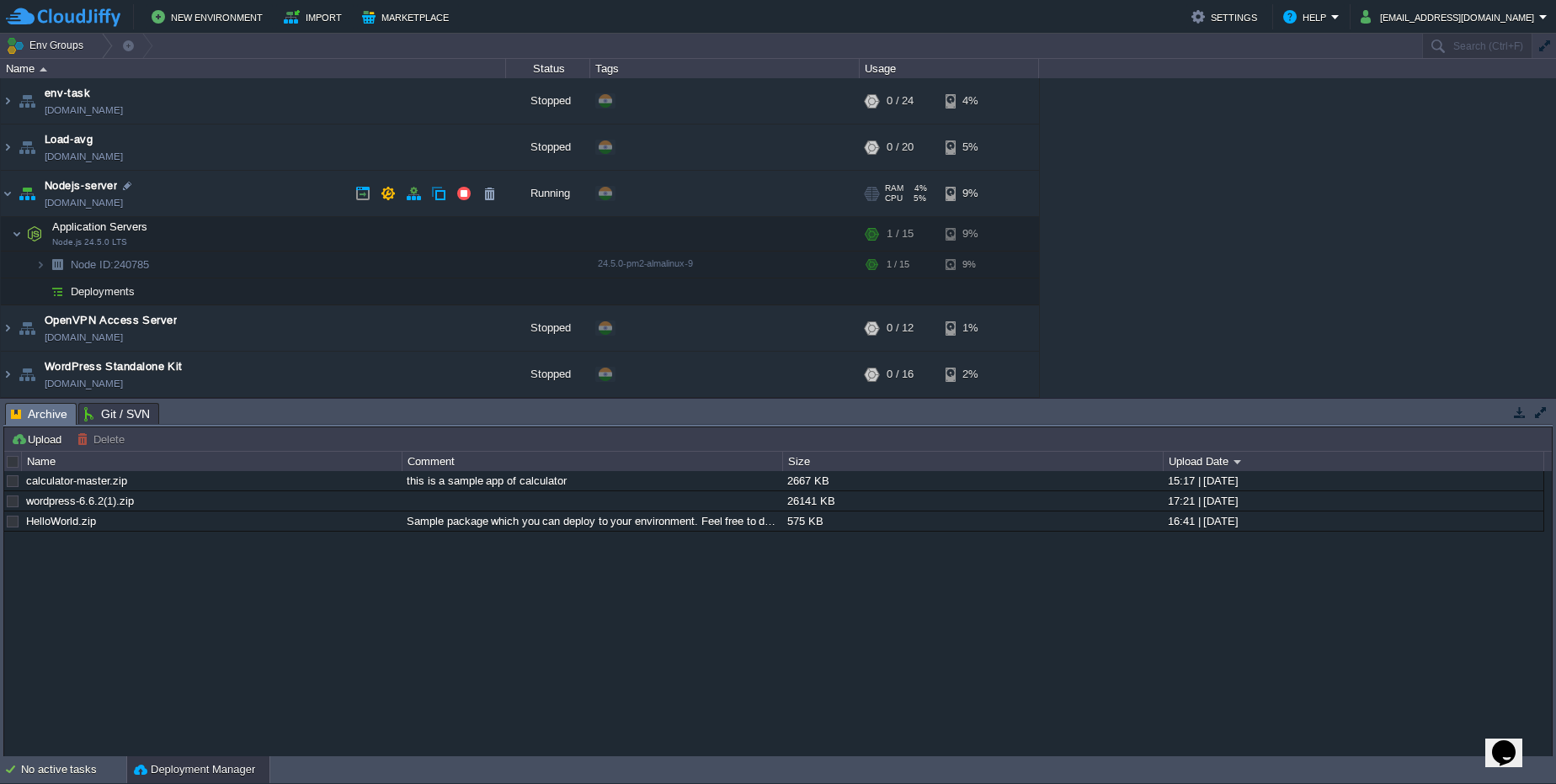
click at [123, 207] on link "[DOMAIN_NAME]" at bounding box center [84, 203] width 79 height 17
click at [466, 189] on button "button" at bounding box center [464, 194] width 15 height 15
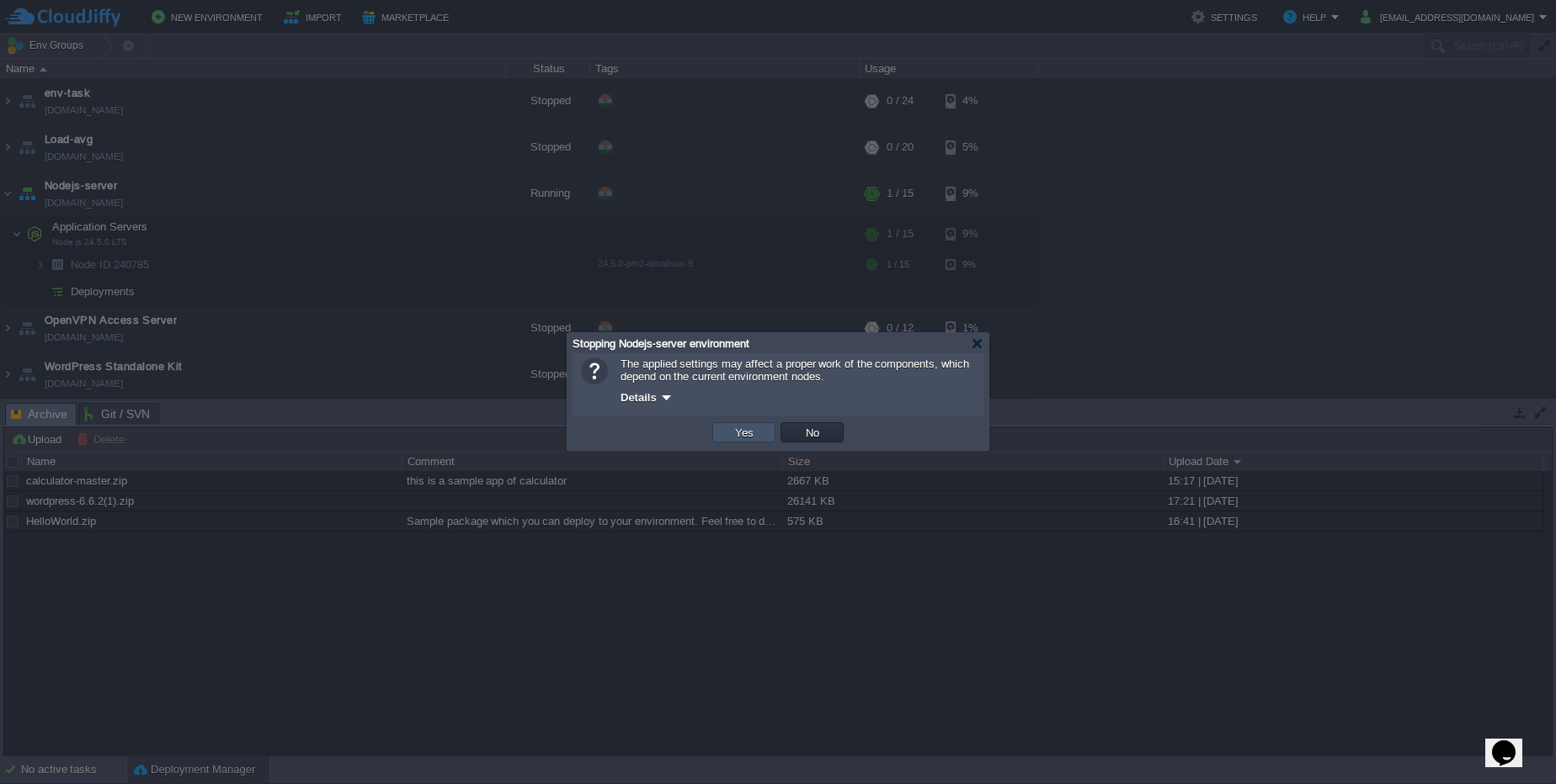
click at [734, 432] on button "Yes" at bounding box center [744, 433] width 29 height 15
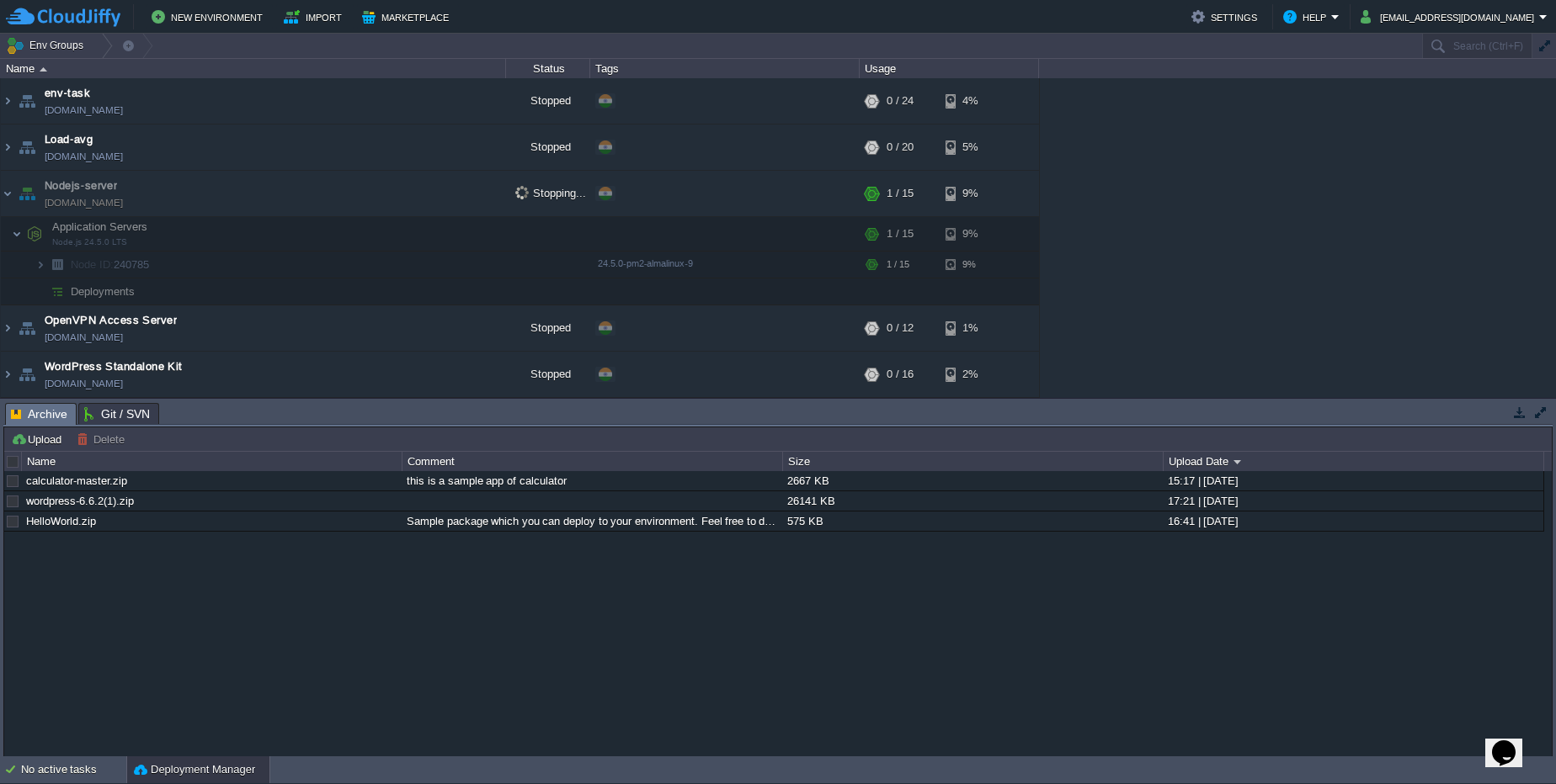
scroll to position [0, 0]
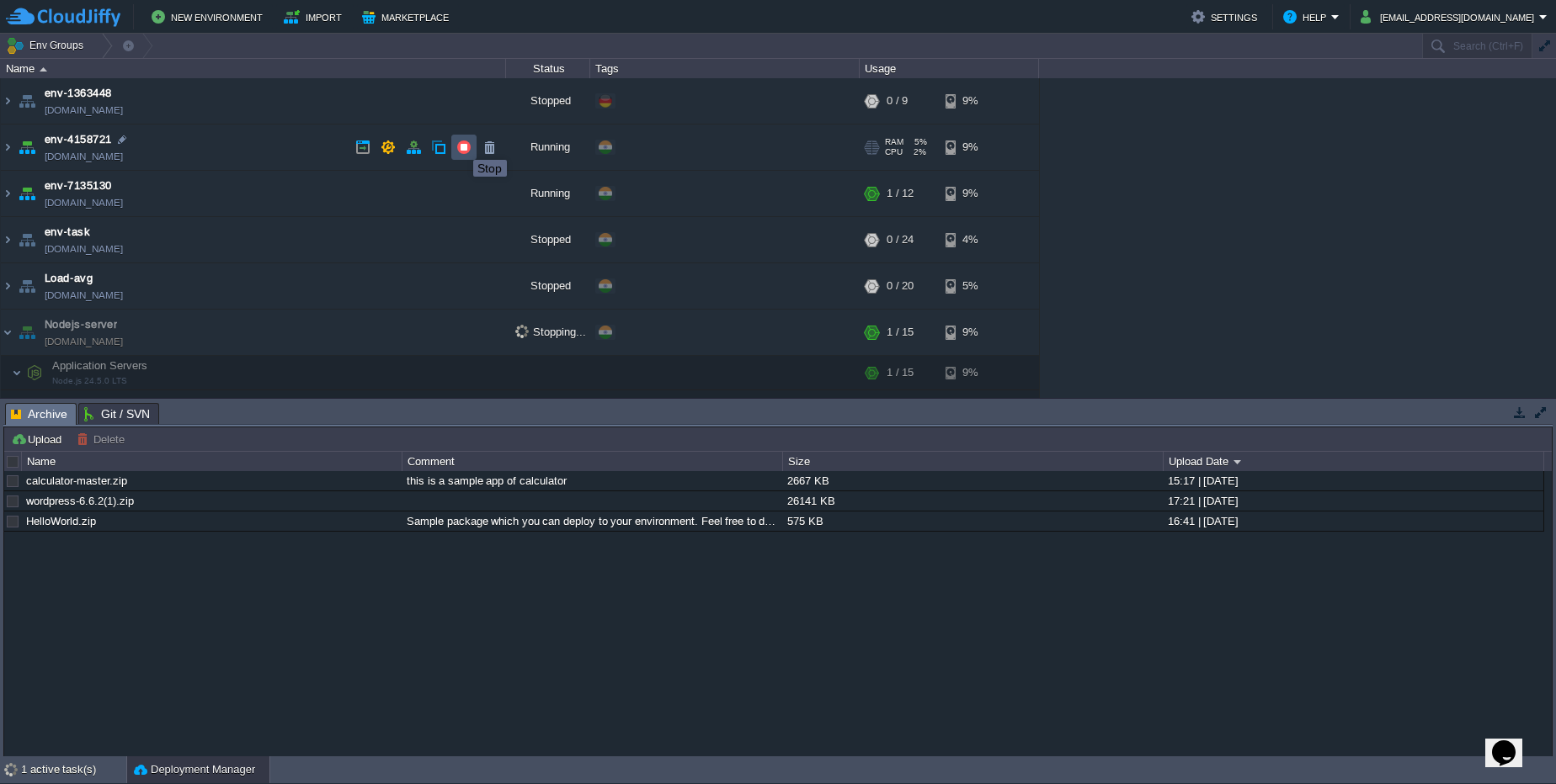
click at [461, 145] on button "button" at bounding box center [464, 148] width 15 height 15
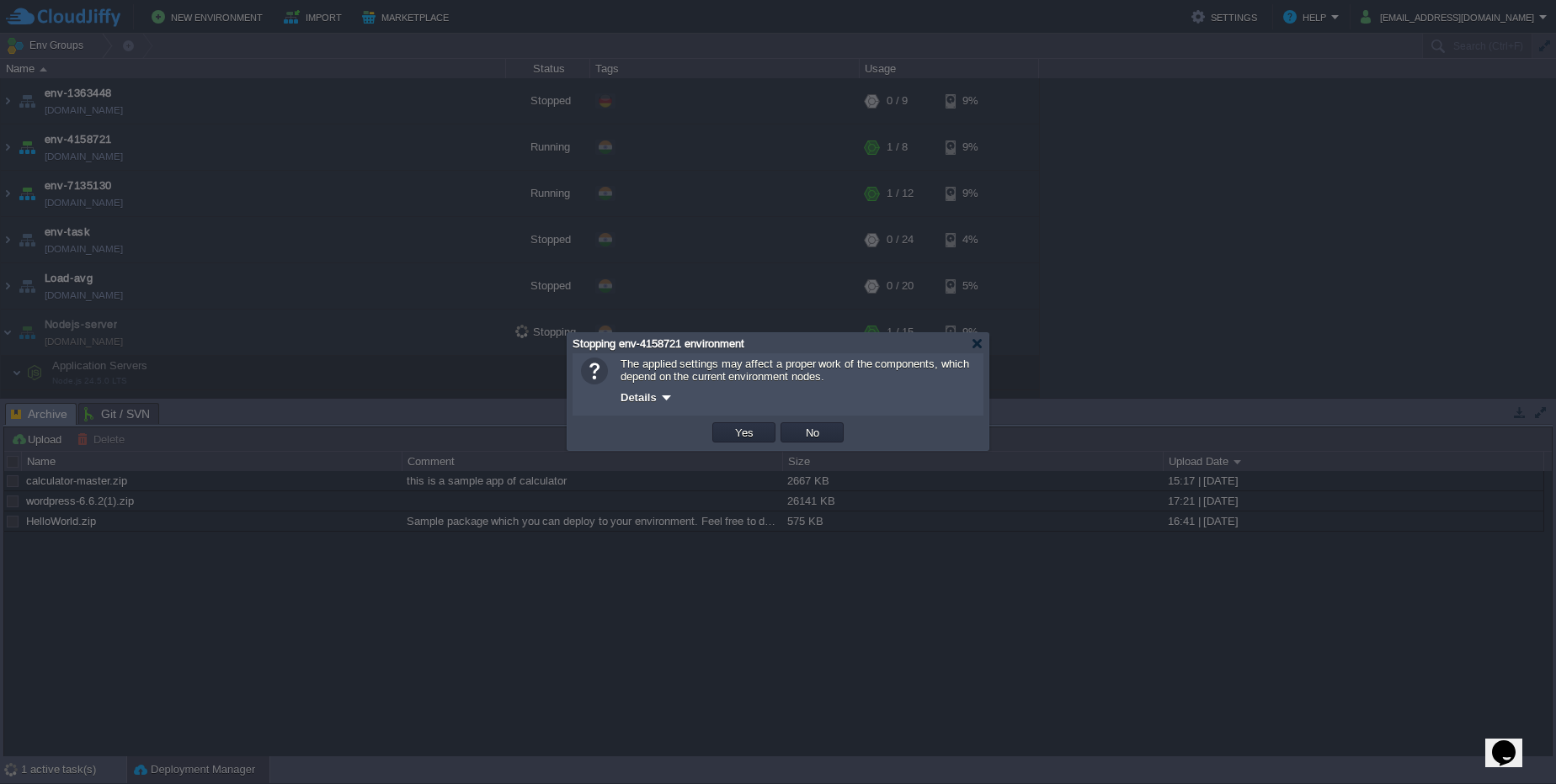
click at [730, 425] on button "Yes" at bounding box center [744, 433] width 29 height 15
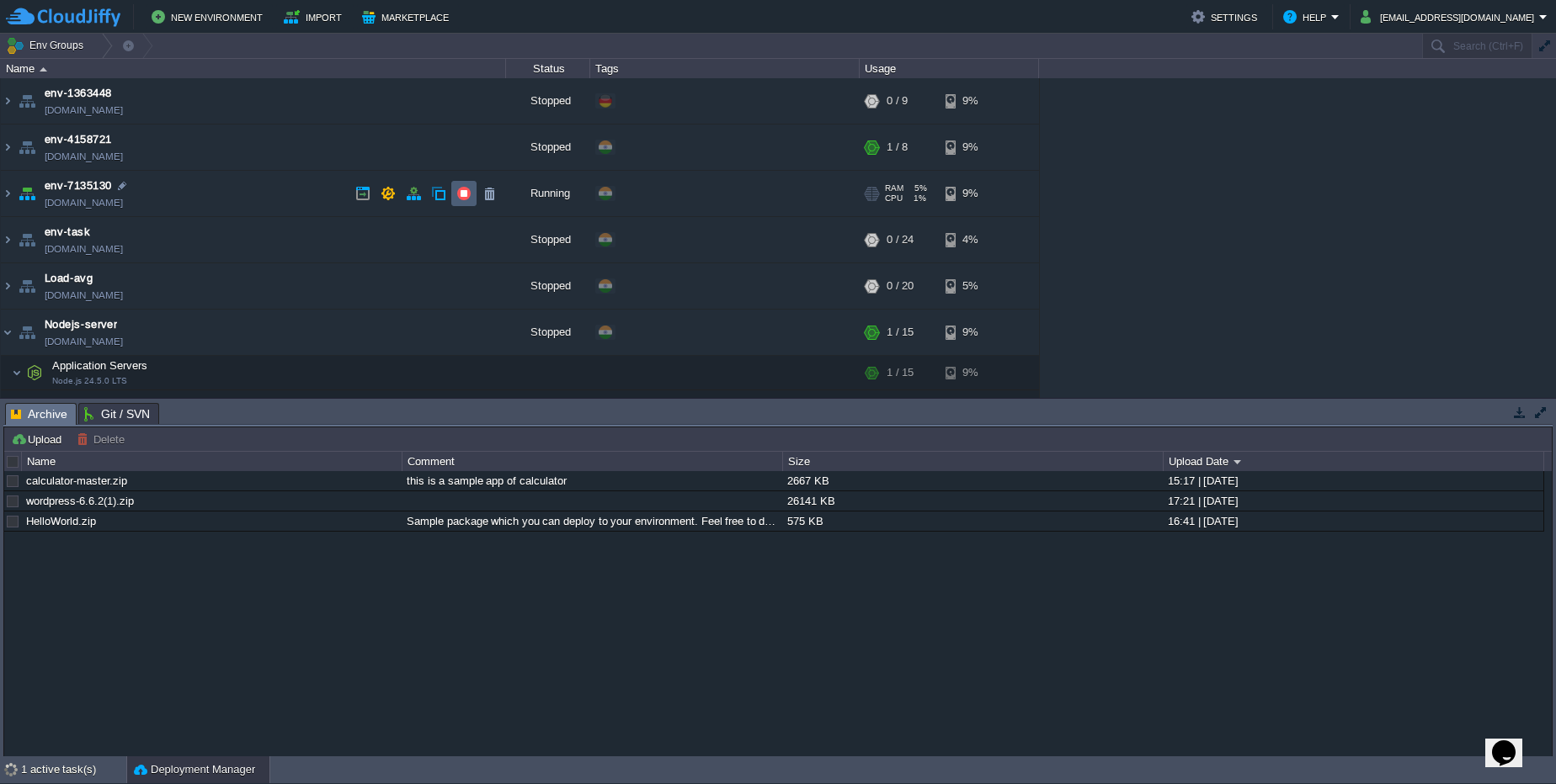
click at [471, 194] on td at bounding box center [464, 194] width 25 height 25
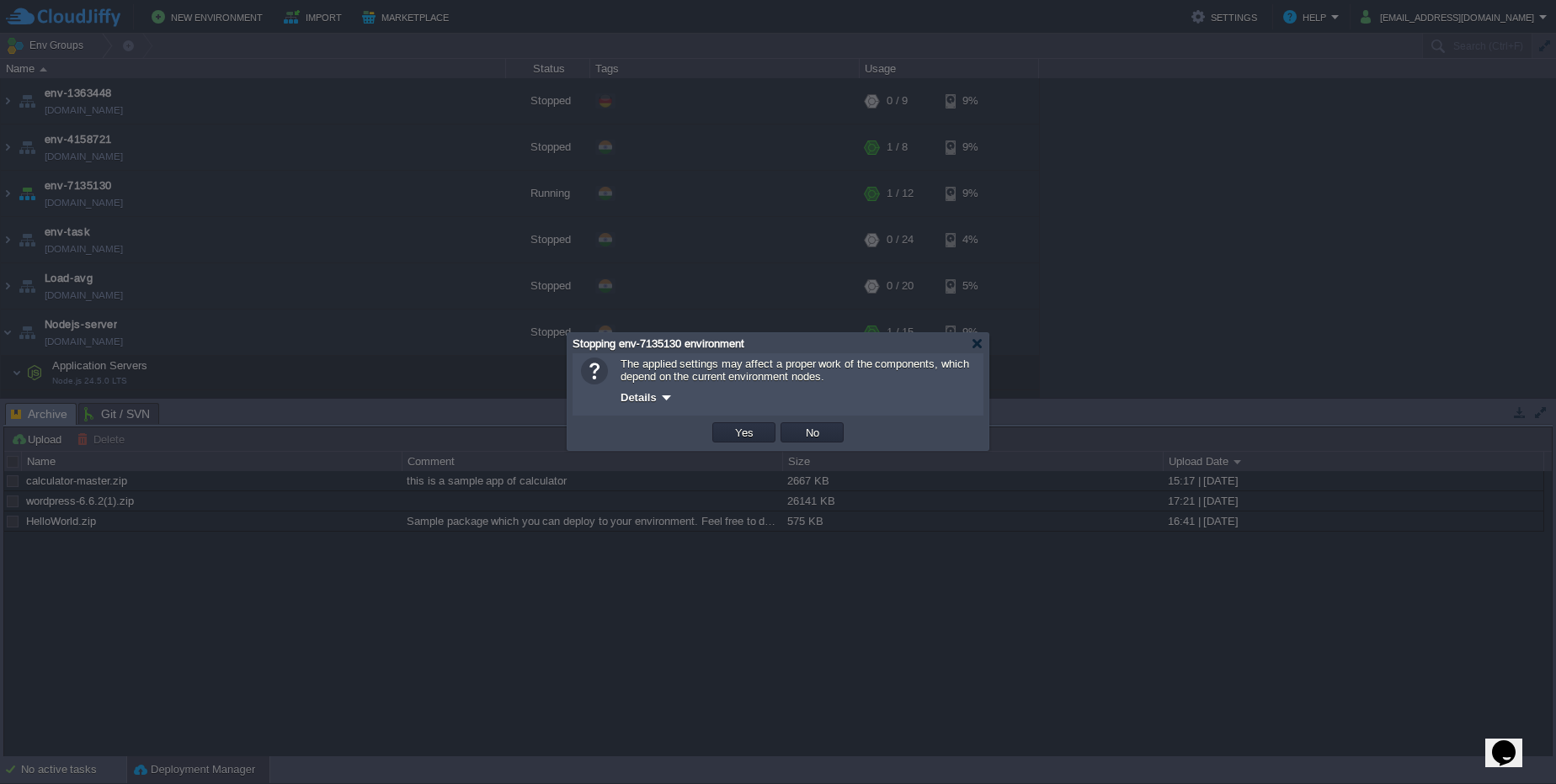
click at [730, 425] on button "Yes" at bounding box center [744, 433] width 29 height 15
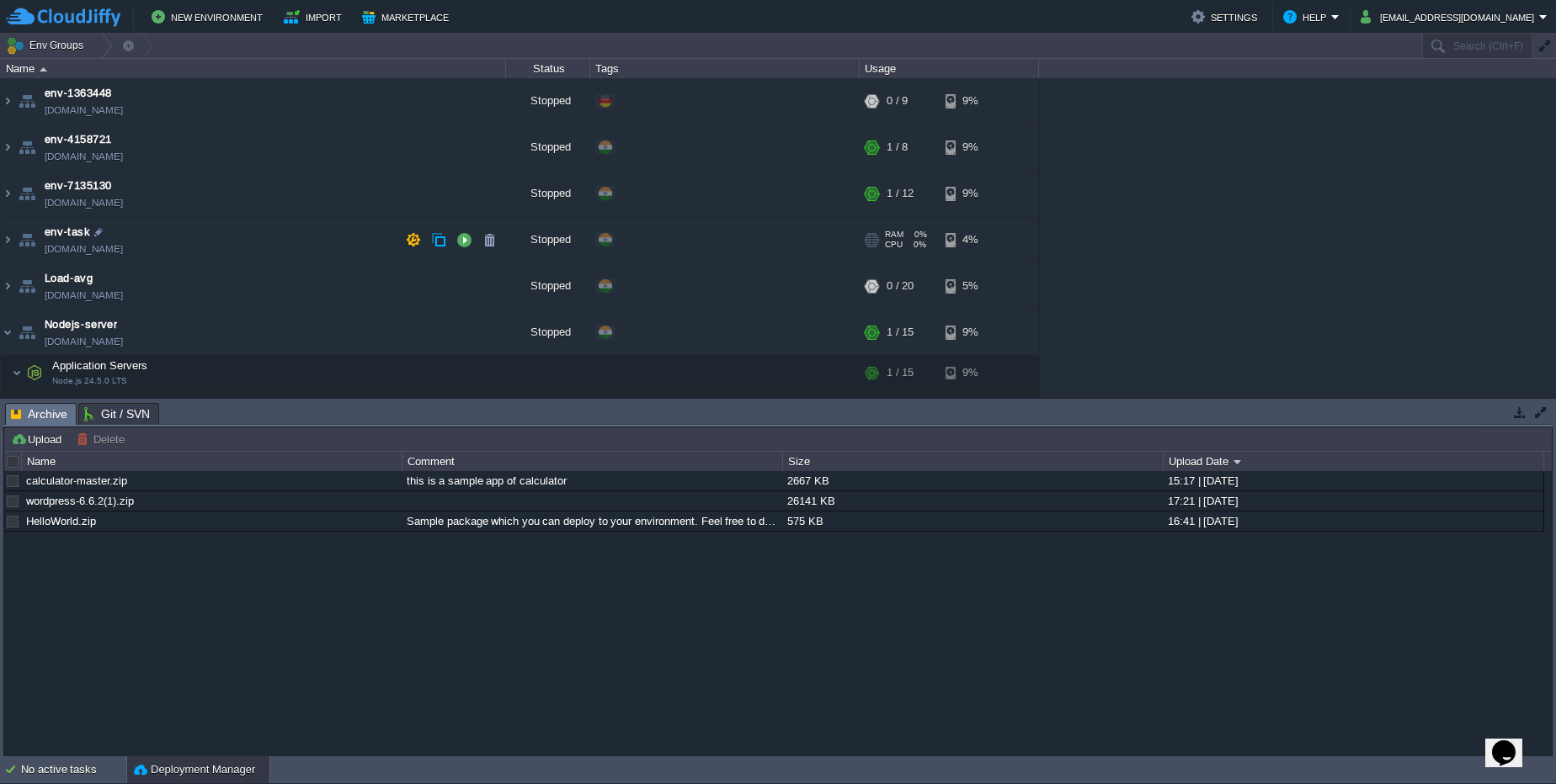
scroll to position [139, 0]
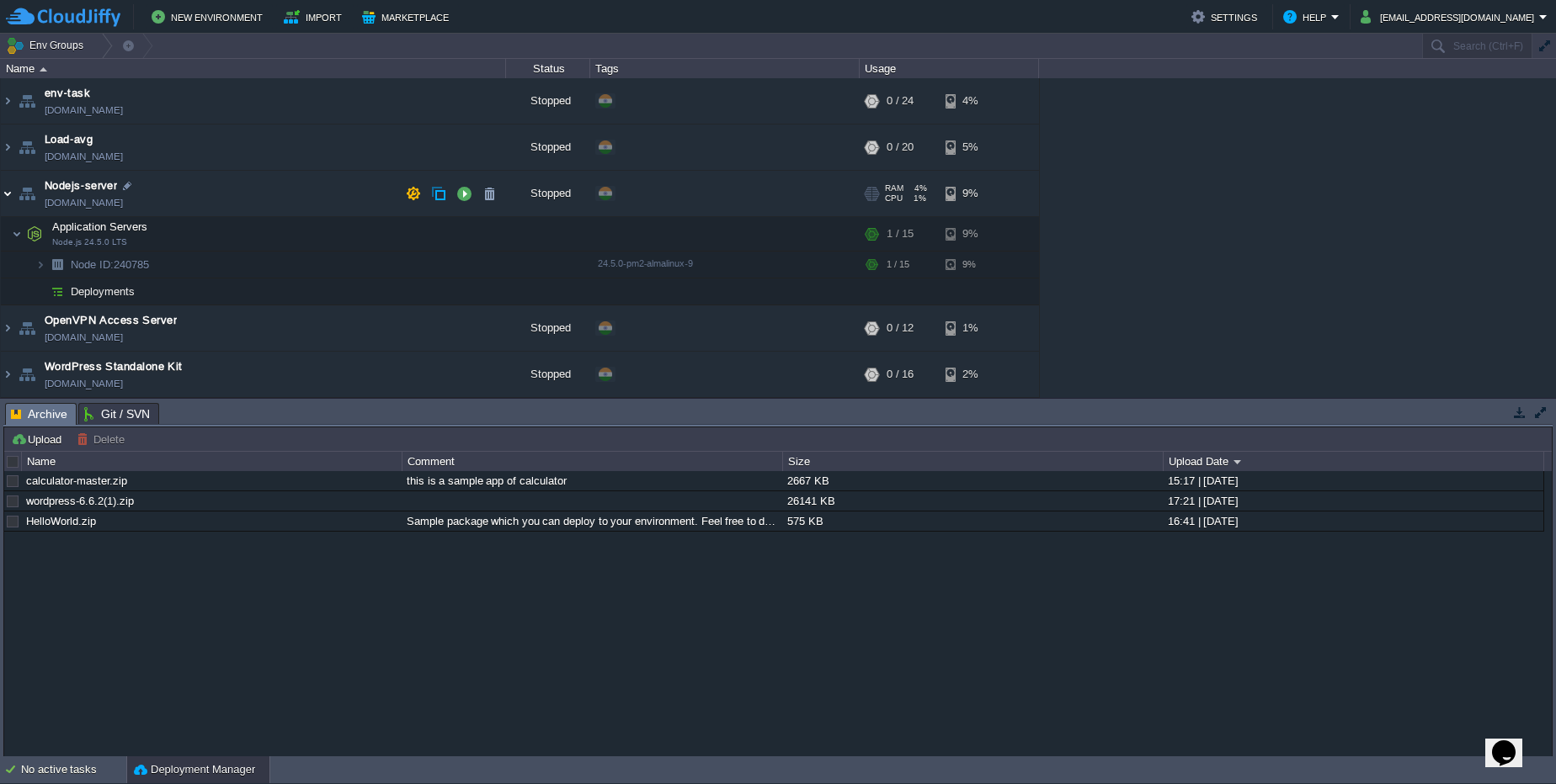
click at [3, 197] on img at bounding box center [8, 193] width 13 height 45
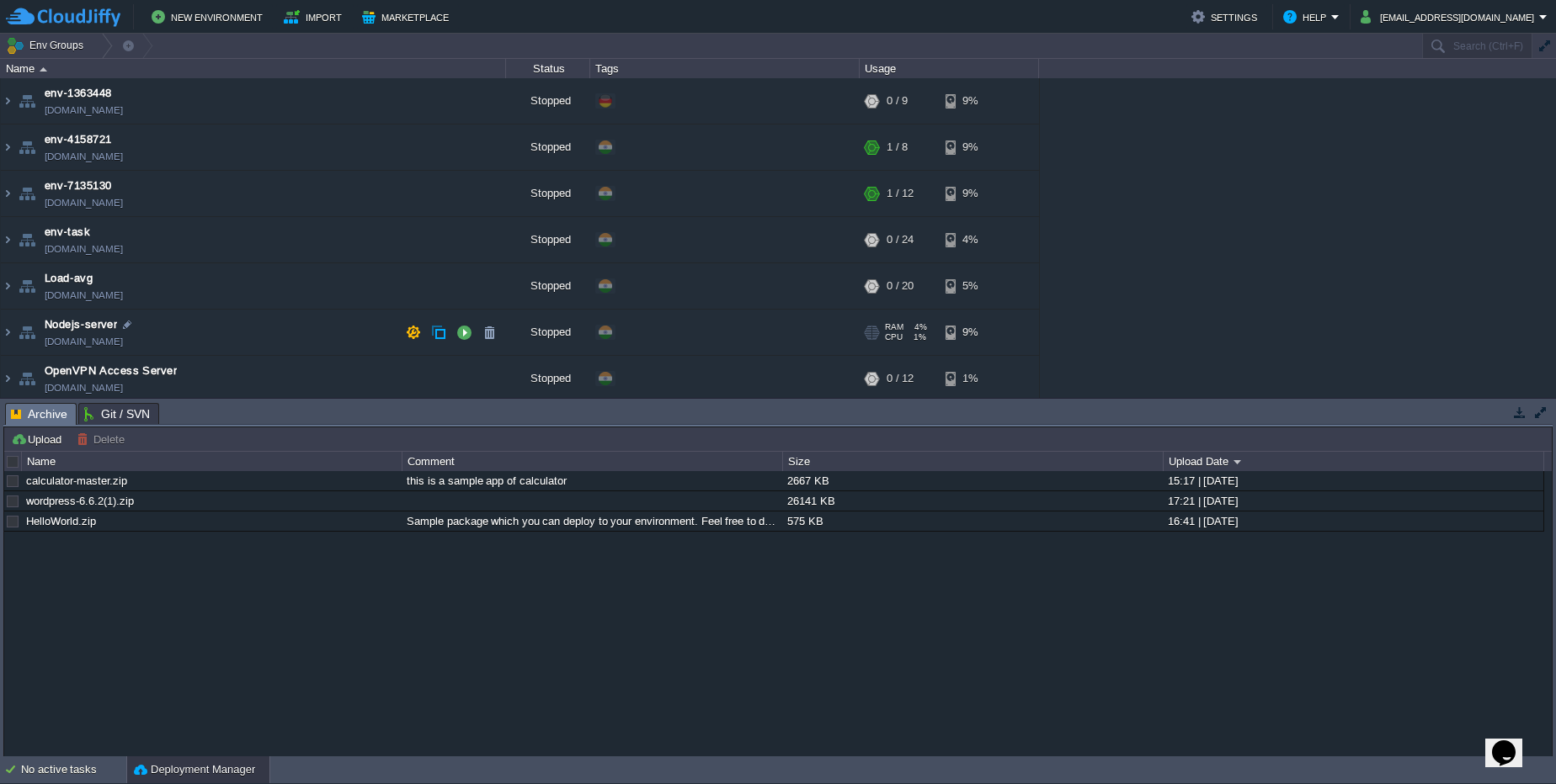
scroll to position [51, 0]
